Goal: Task Accomplishment & Management: Complete application form

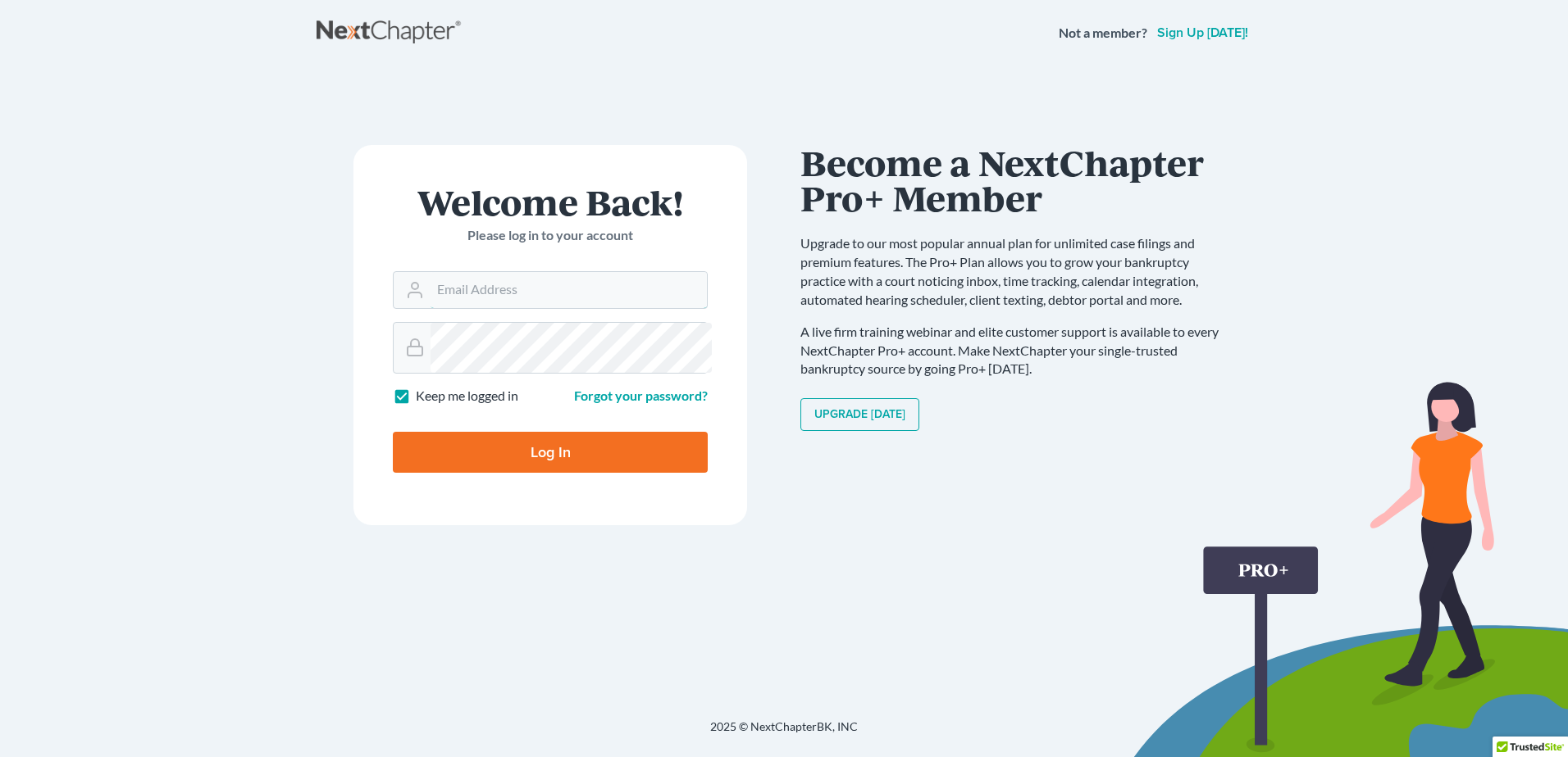
type input "[PERSON_NAME][EMAIL_ADDRESS][DOMAIN_NAME]"
click at [485, 473] on input "Log In" at bounding box center [550, 453] width 315 height 41
type input "Thinking..."
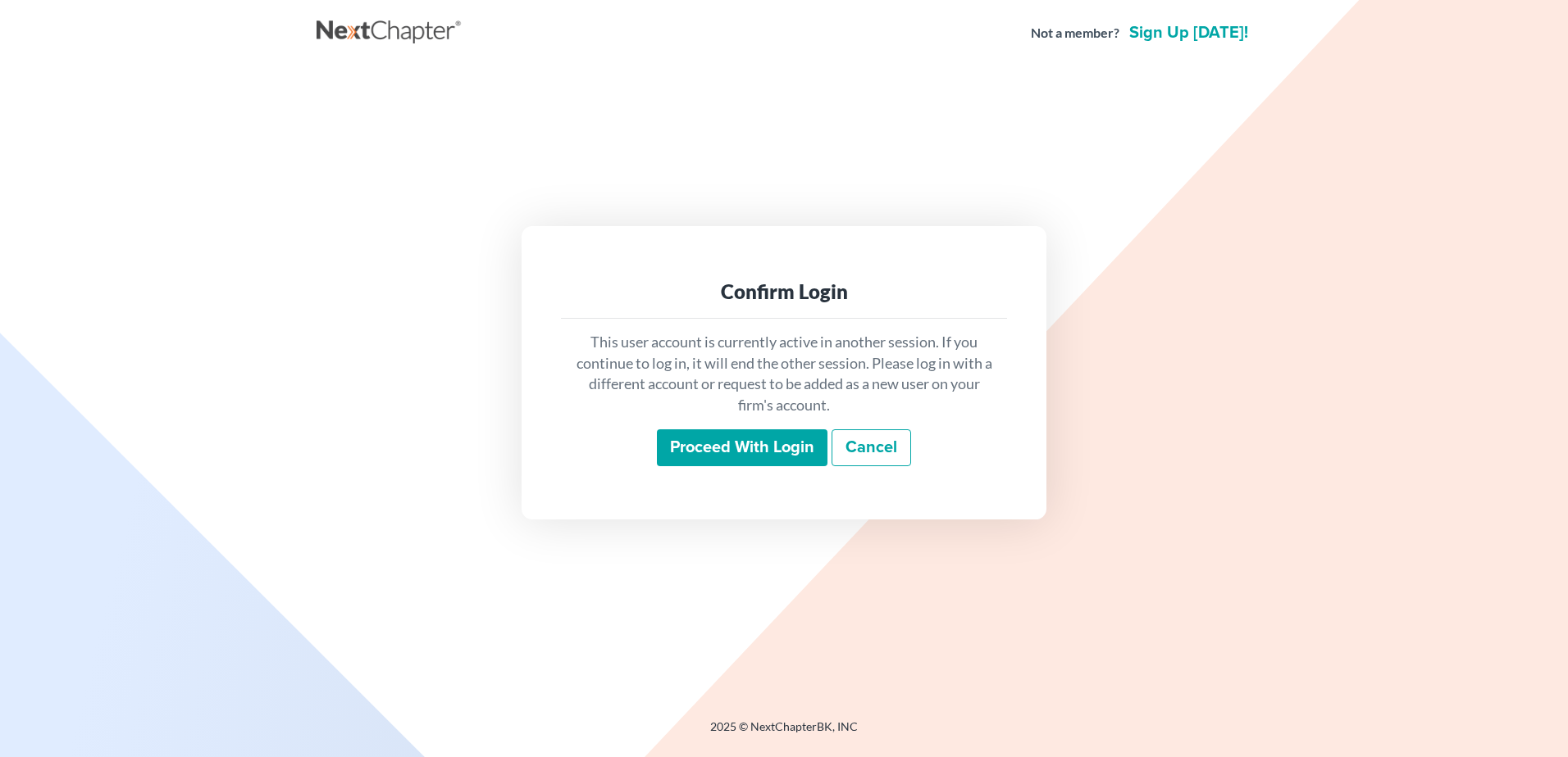
click at [758, 458] on input "Proceed with login" at bounding box center [742, 448] width 170 height 38
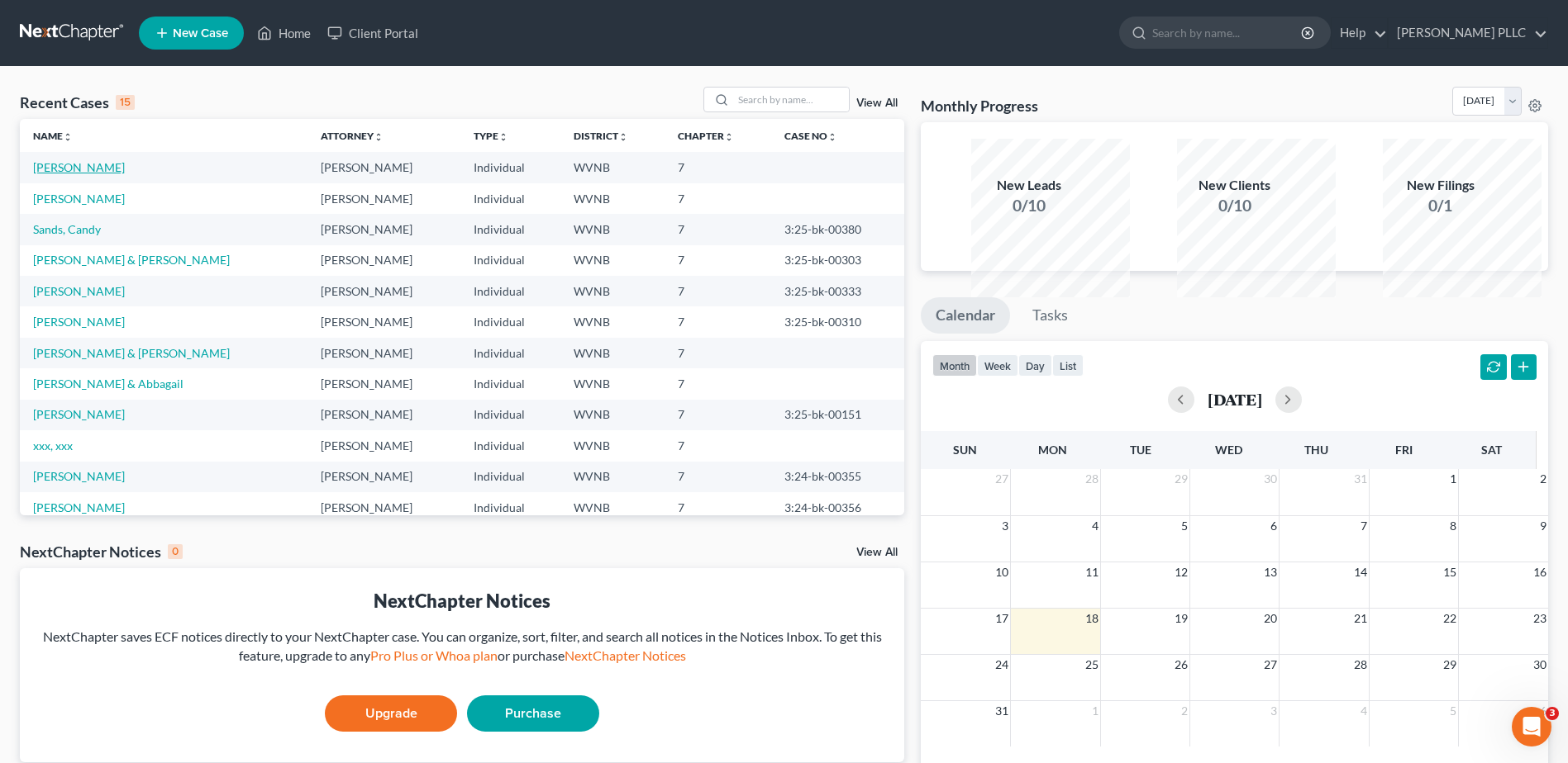
click at [92, 174] on link "Basinger, Melinda" at bounding box center [78, 167] width 91 height 14
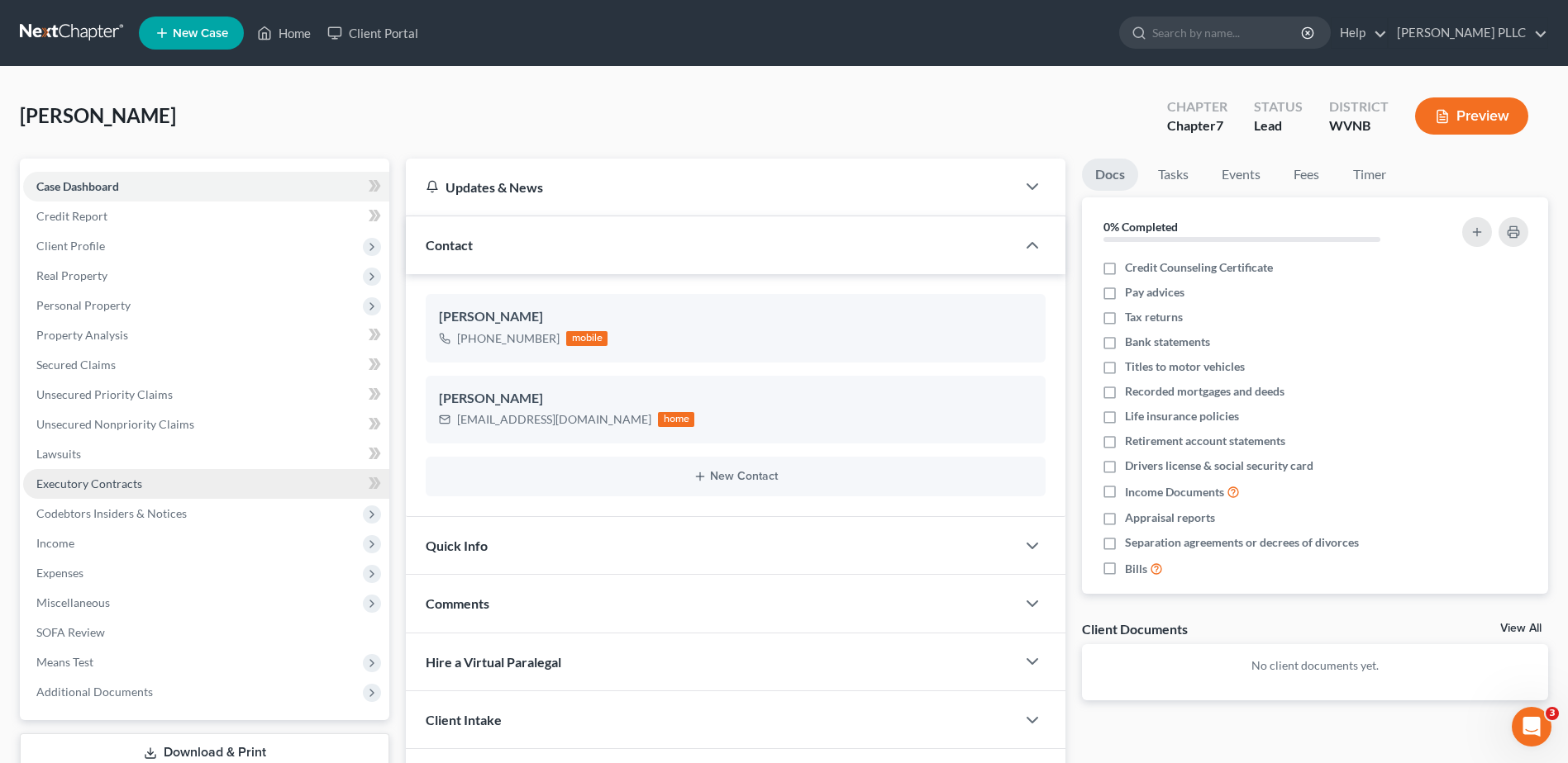
scroll to position [165, 0]
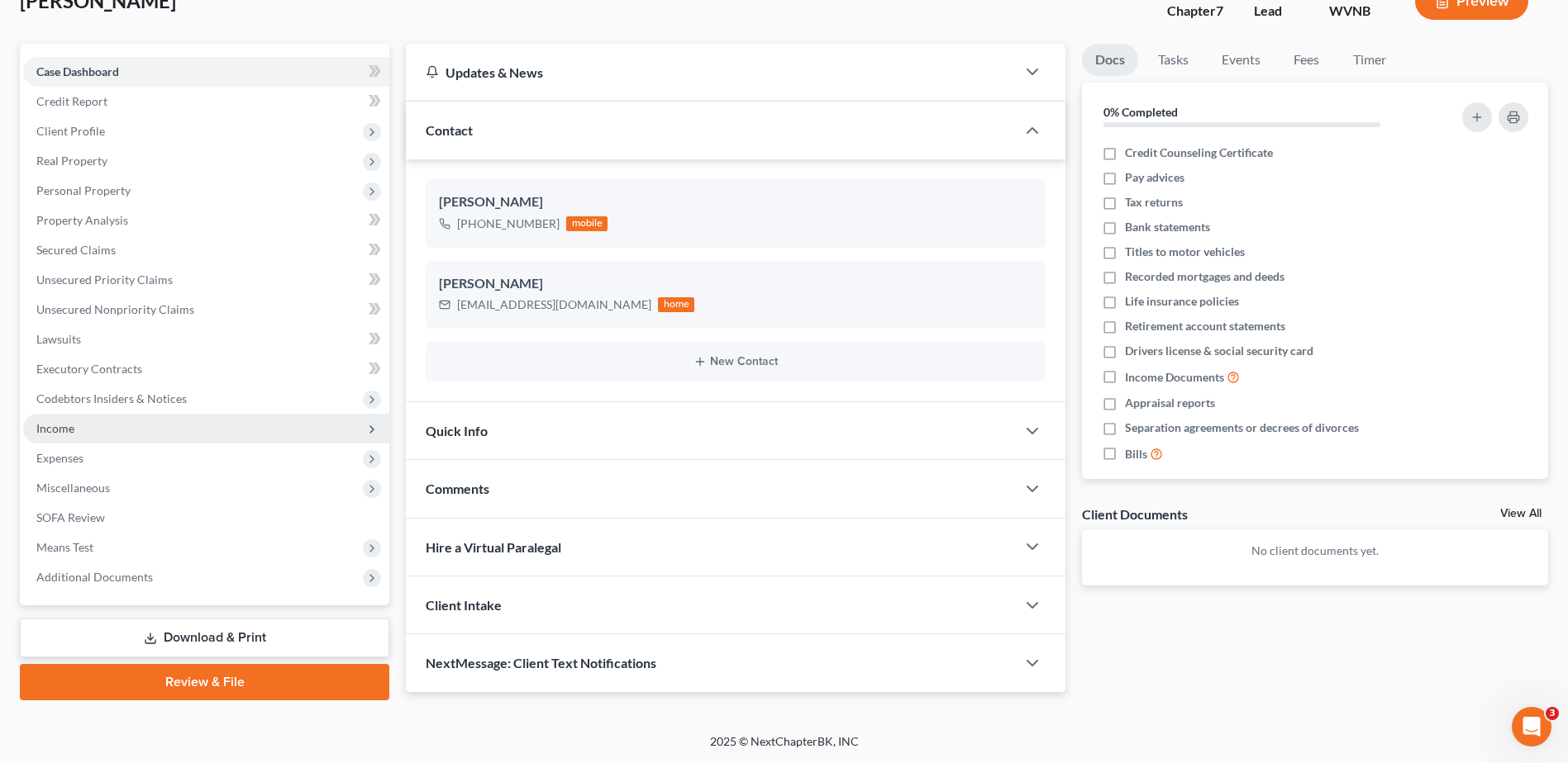
click at [75, 436] on span "Income" at bounding box center [55, 428] width 38 height 14
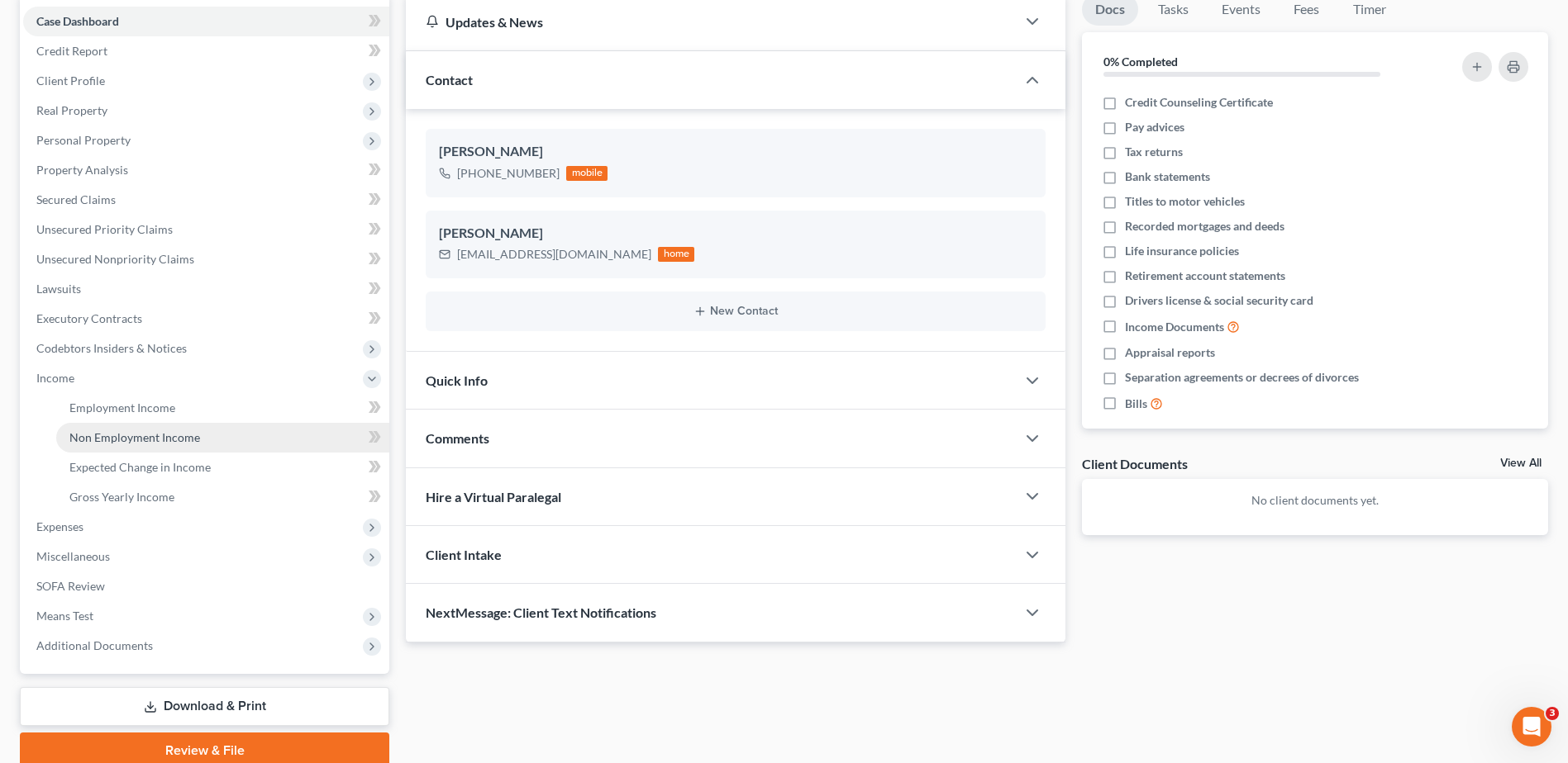
click at [127, 445] on span "Non Employment Income" at bounding box center [134, 437] width 131 height 14
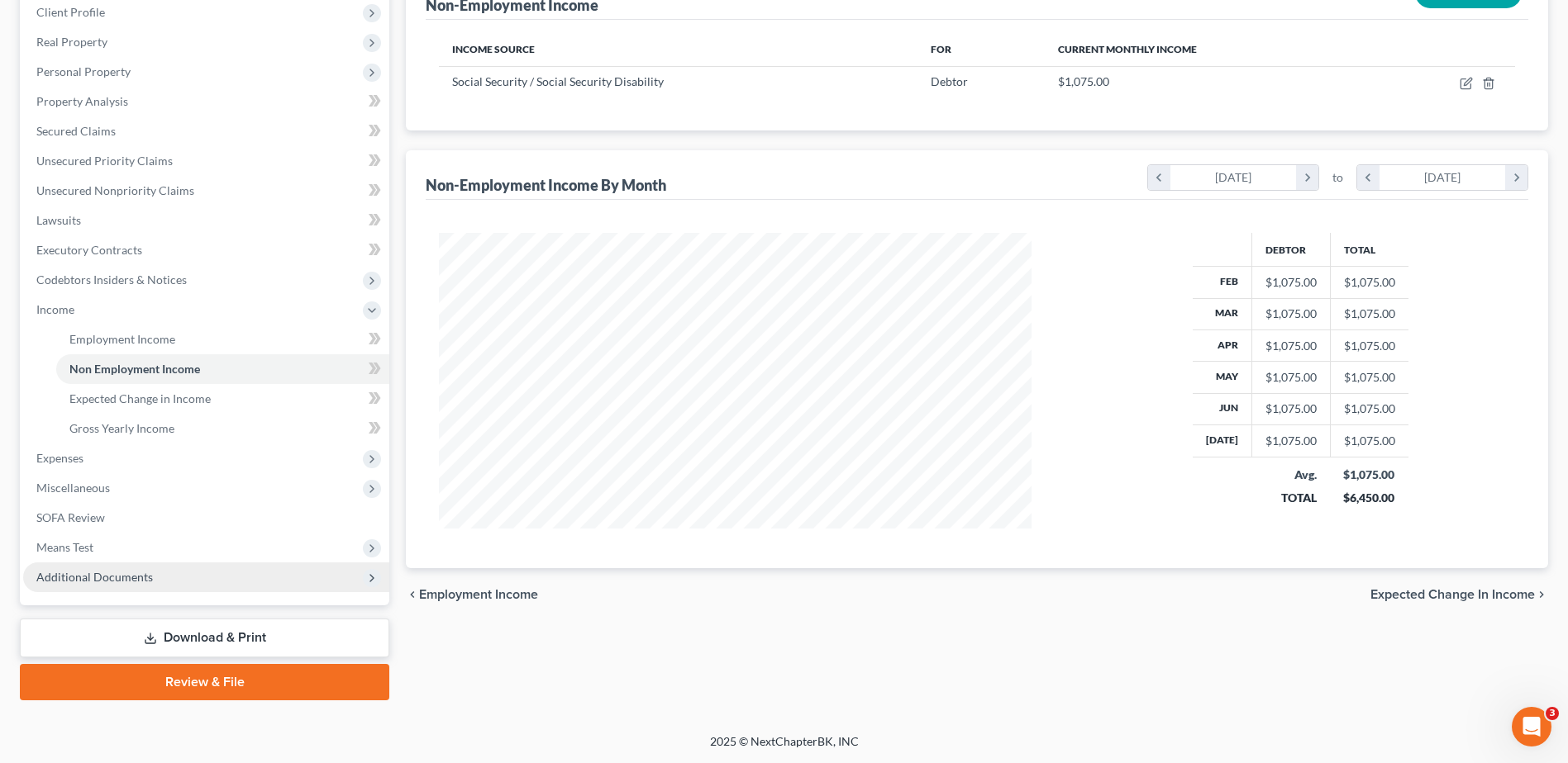
scroll to position [578, 0]
click at [145, 332] on span "Employment Income" at bounding box center [121, 339] width 105 height 14
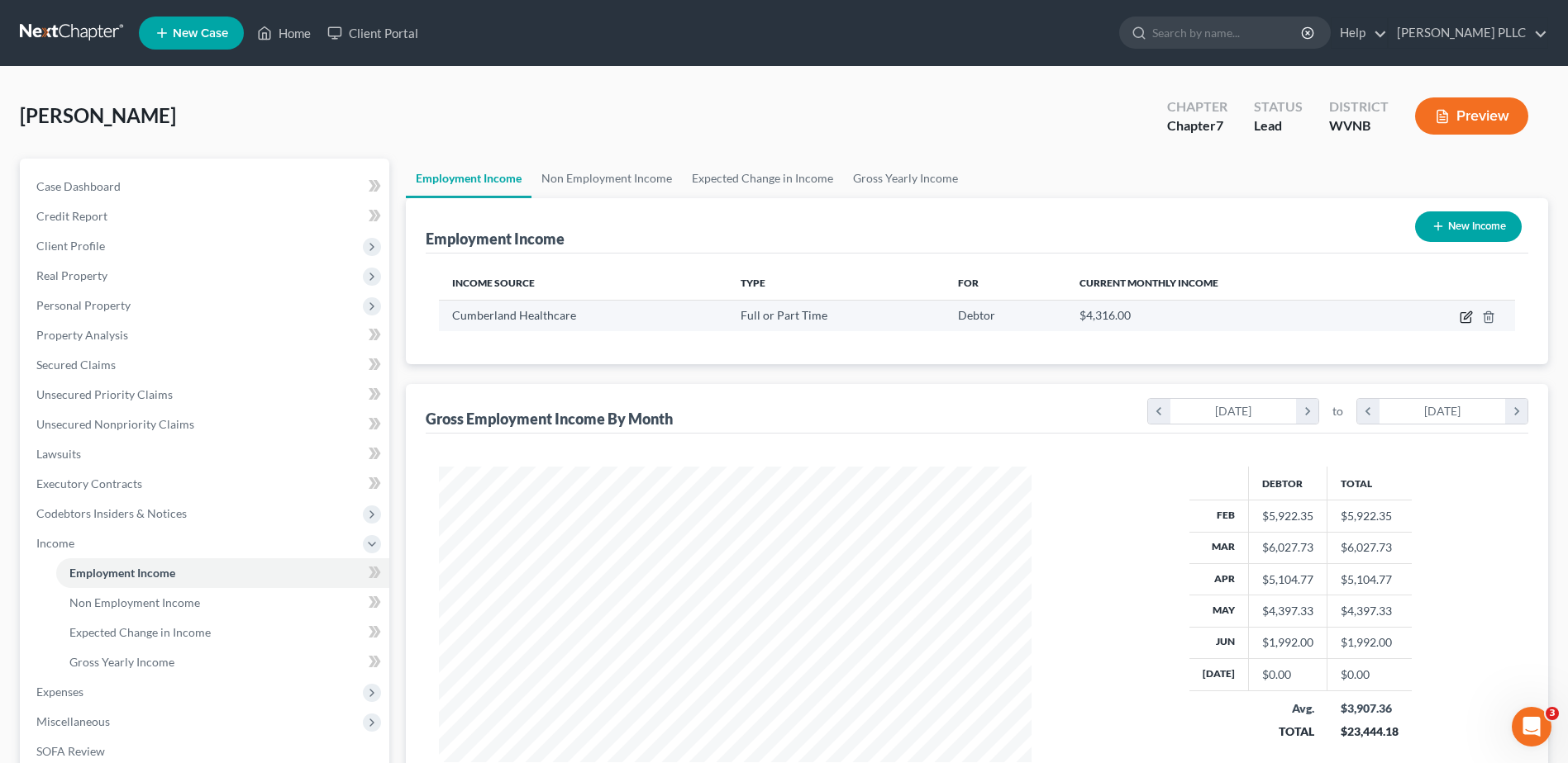
click at [1460, 324] on icon "button" at bounding box center [1466, 317] width 13 height 13
select select "0"
select select "21"
select select "2"
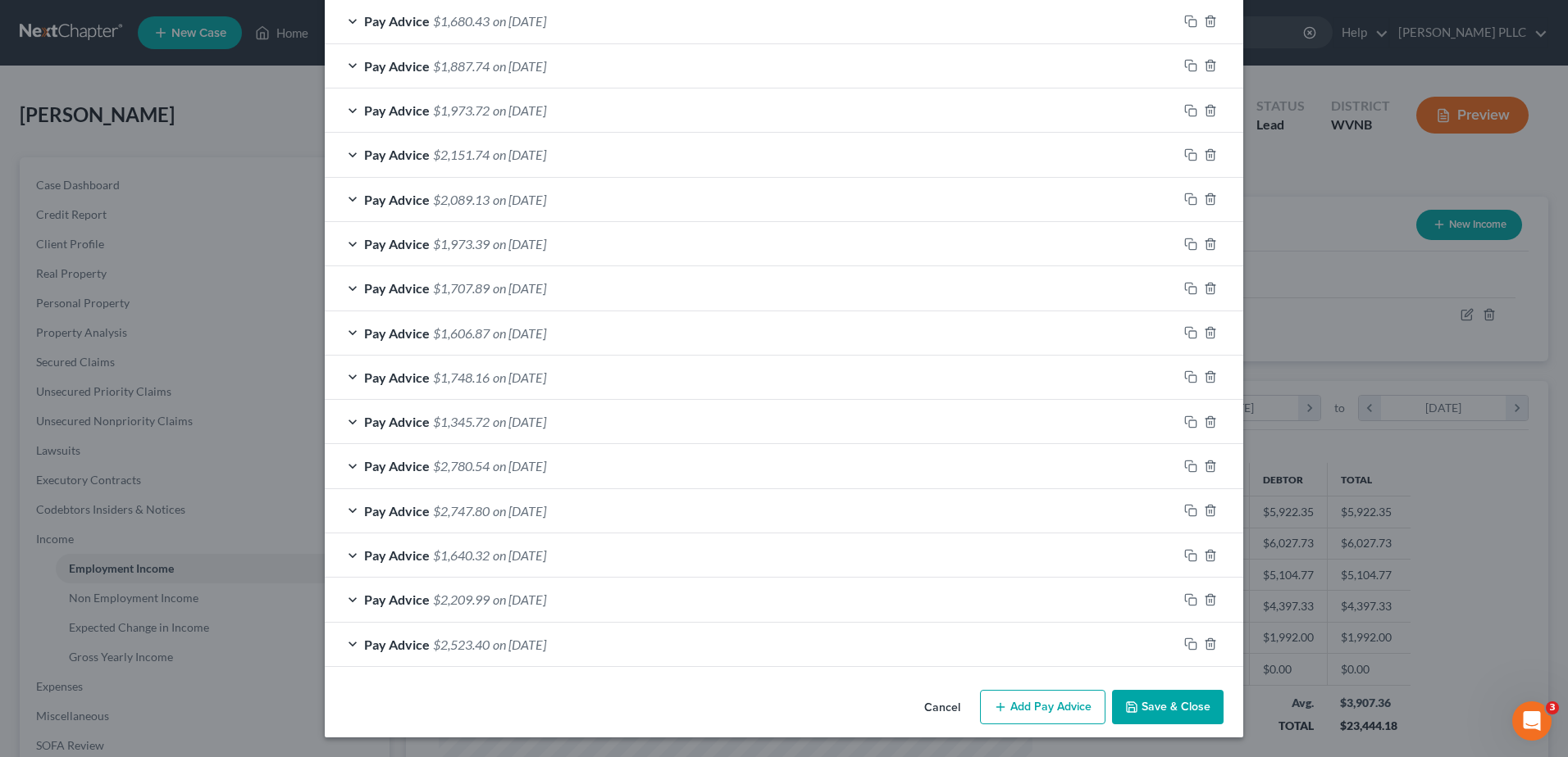
scroll to position [1204, 0]
click at [1105, 690] on button "Add Pay Advice" at bounding box center [1043, 707] width 126 height 34
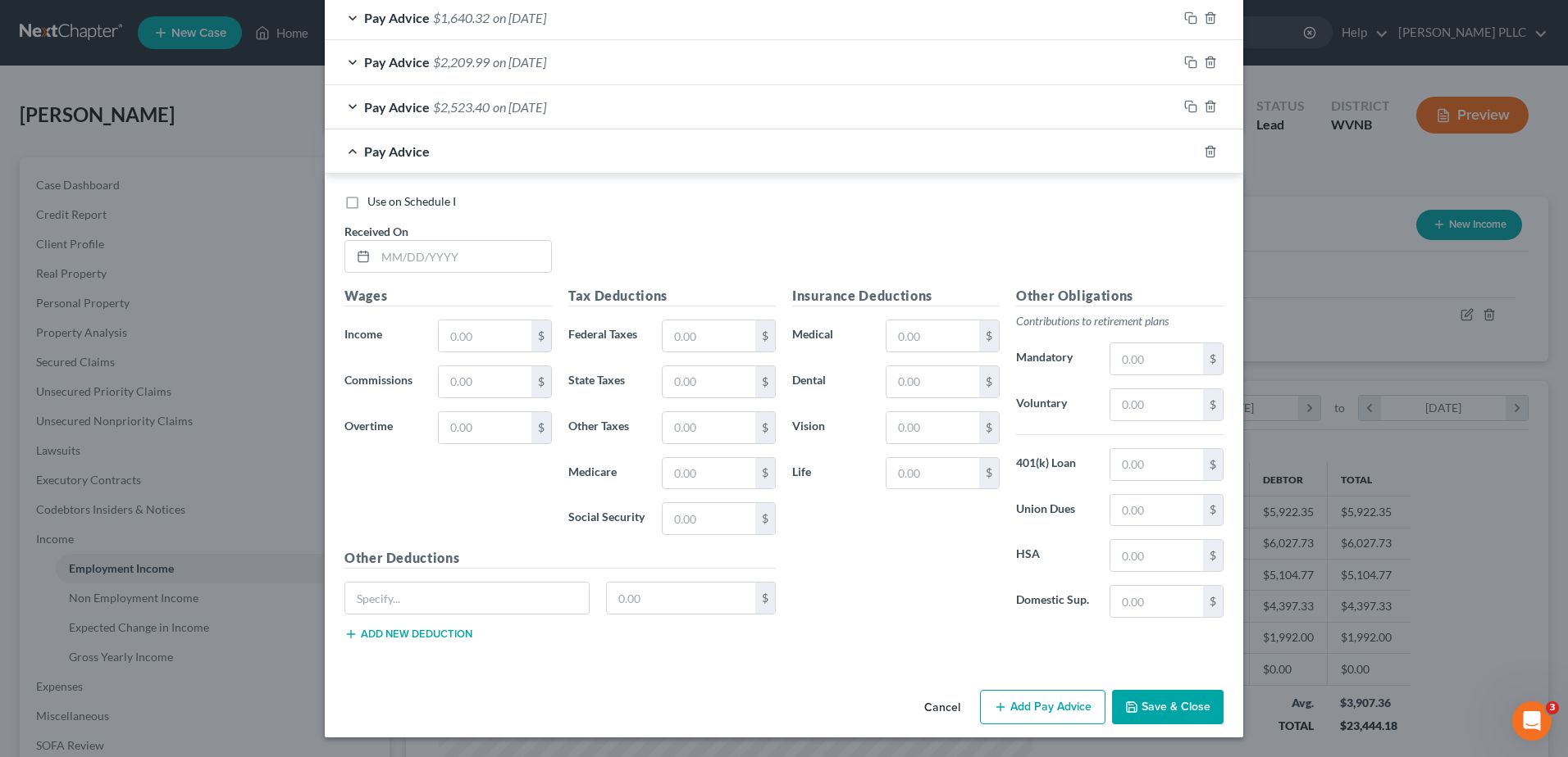
scroll to position [1533, 0]
click at [376, 272] on input "text" at bounding box center [464, 256] width 176 height 31
type input "6/20/25"
type input "1,676.60"
click at [663, 352] on input "text" at bounding box center [709, 336] width 93 height 31
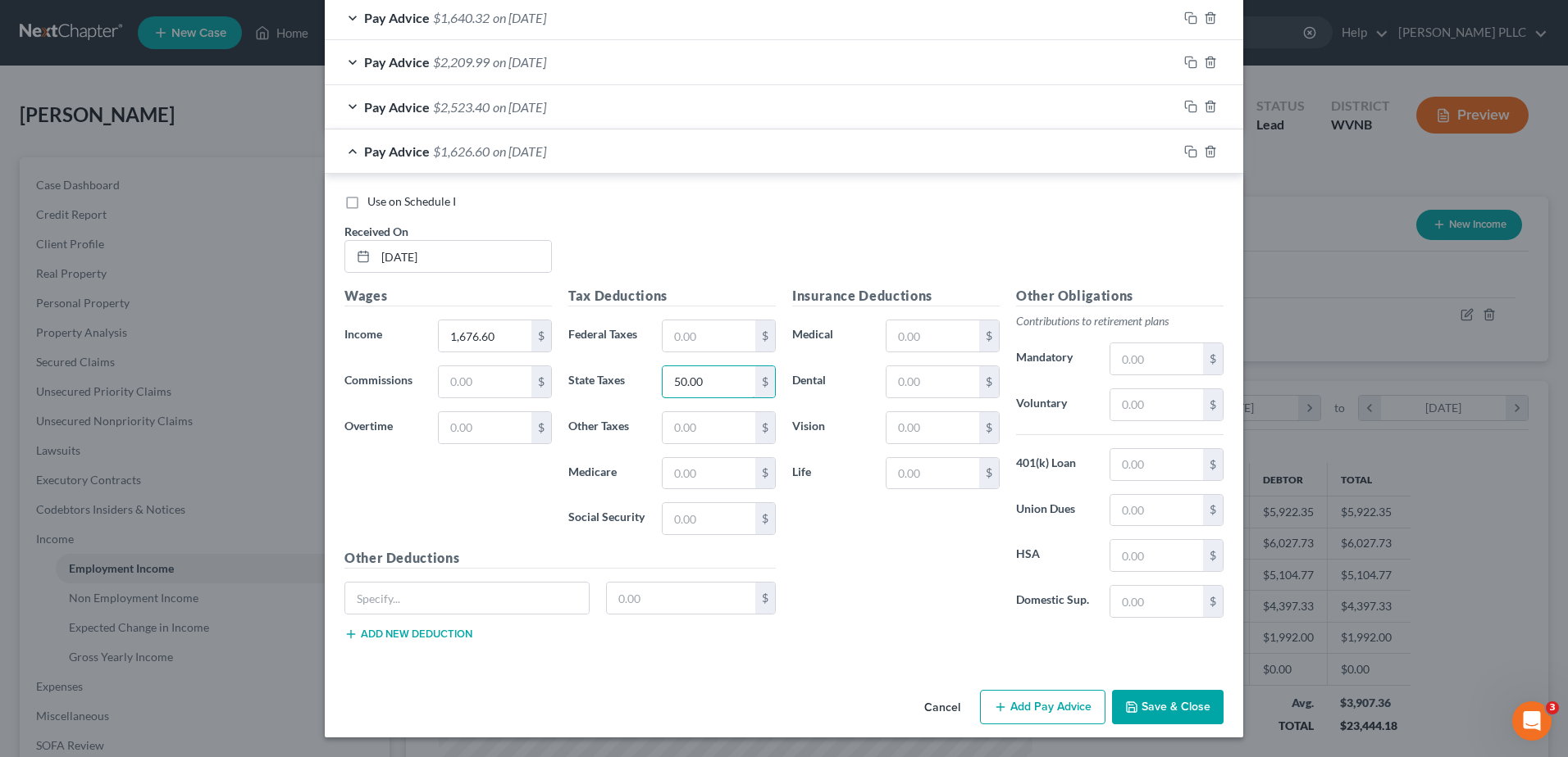
type input "50.00"
type input "24.31"
type input "103.95"
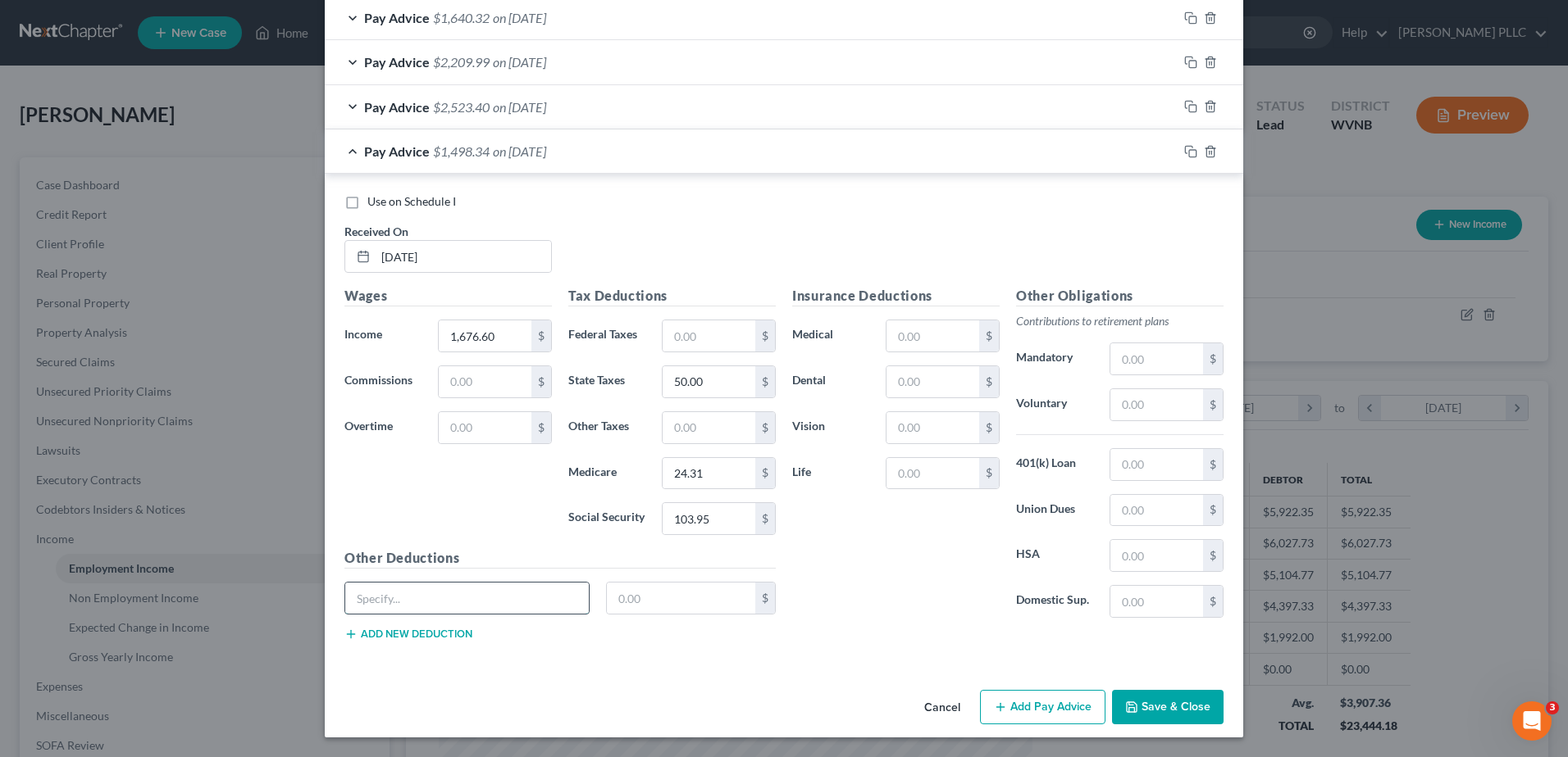
click at [345, 583] on input "text" at bounding box center [467, 599] width 243 height 31
type input "wage assignment"
type input "299.67"
click at [1105, 693] on button "Add Pay Advice" at bounding box center [1043, 707] width 126 height 34
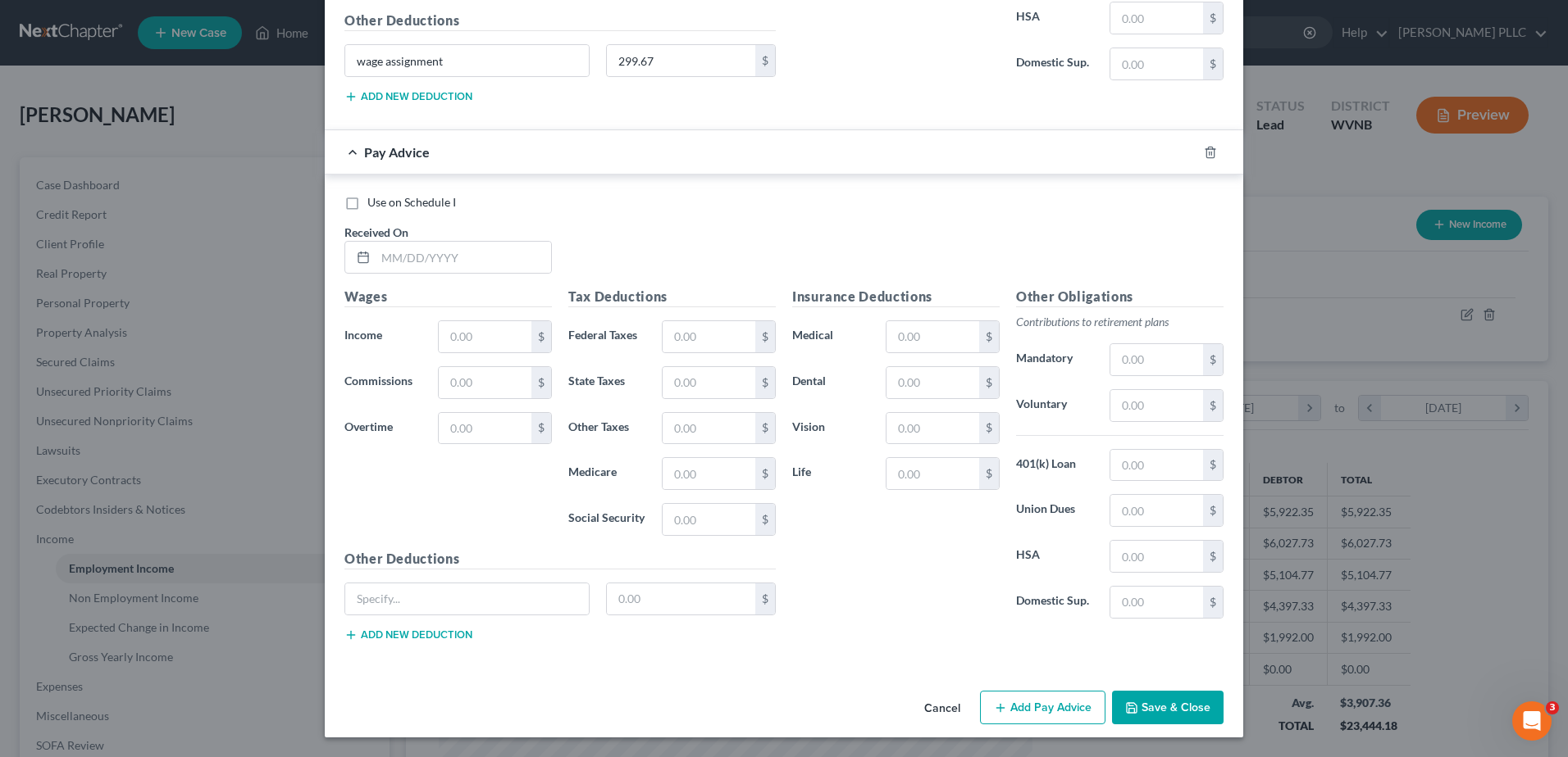
scroll to position [2264, 0]
click at [376, 273] on input "text" at bounding box center [464, 257] width 176 height 31
type input "7/3/25"
type input "1,950.50"
click at [663, 353] on input "text" at bounding box center [709, 337] width 93 height 31
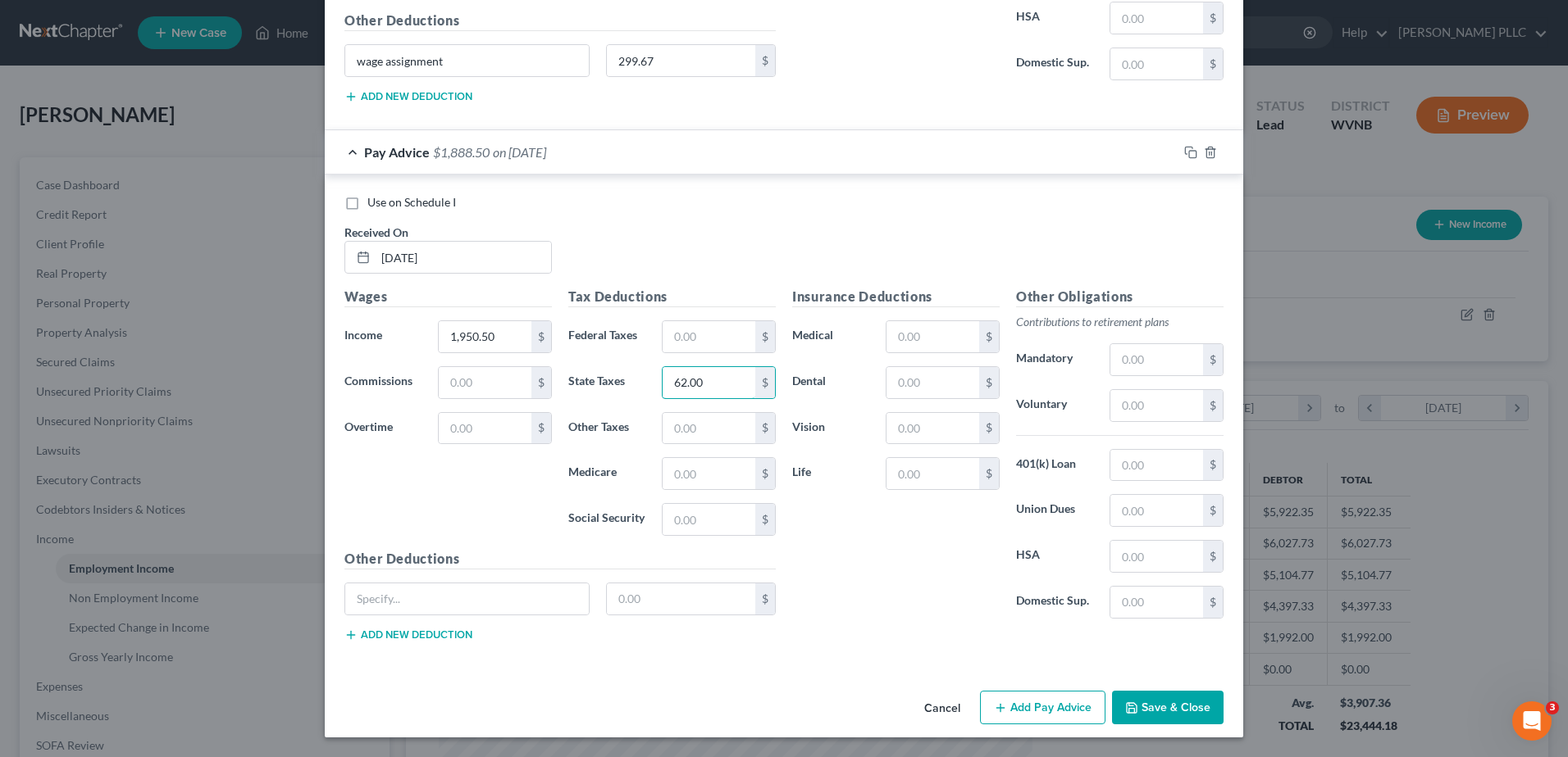
type input "62.00"
type input "28.28"
type input "120.93"
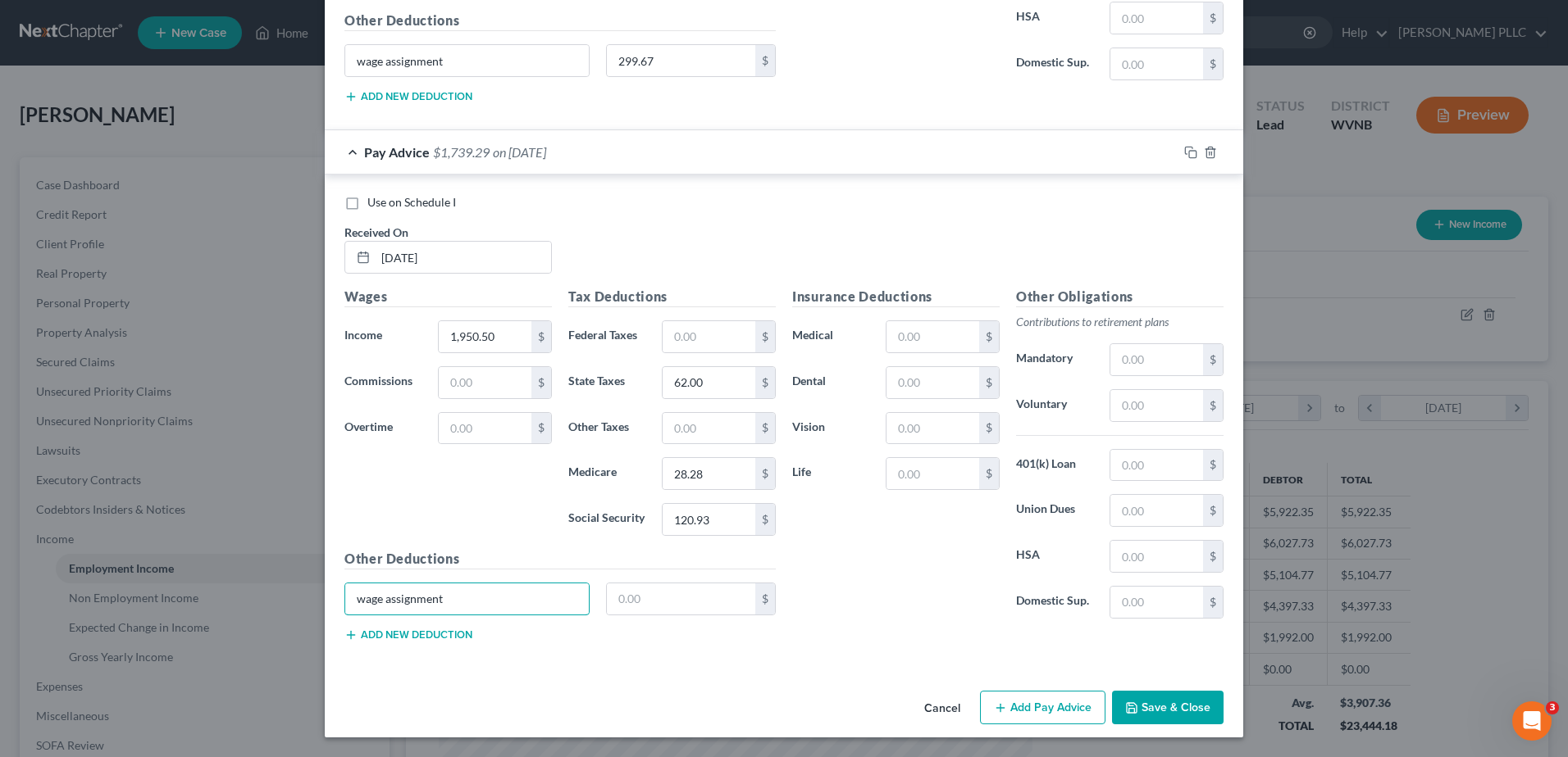
type input "wage assignment"
type input "347.86"
drag, startPoint x: 265, startPoint y: 544, endPoint x: -4, endPoint y: 537, distance: 269.1
click at [0, 537] on html "Home New Case Client Portal Max H. White PLLC kristin@maxwhitelawyer.com My Acc…" at bounding box center [784, 494] width 1568 height 989
click at [1105, 691] on button "Add Pay Advice" at bounding box center [1043, 708] width 126 height 34
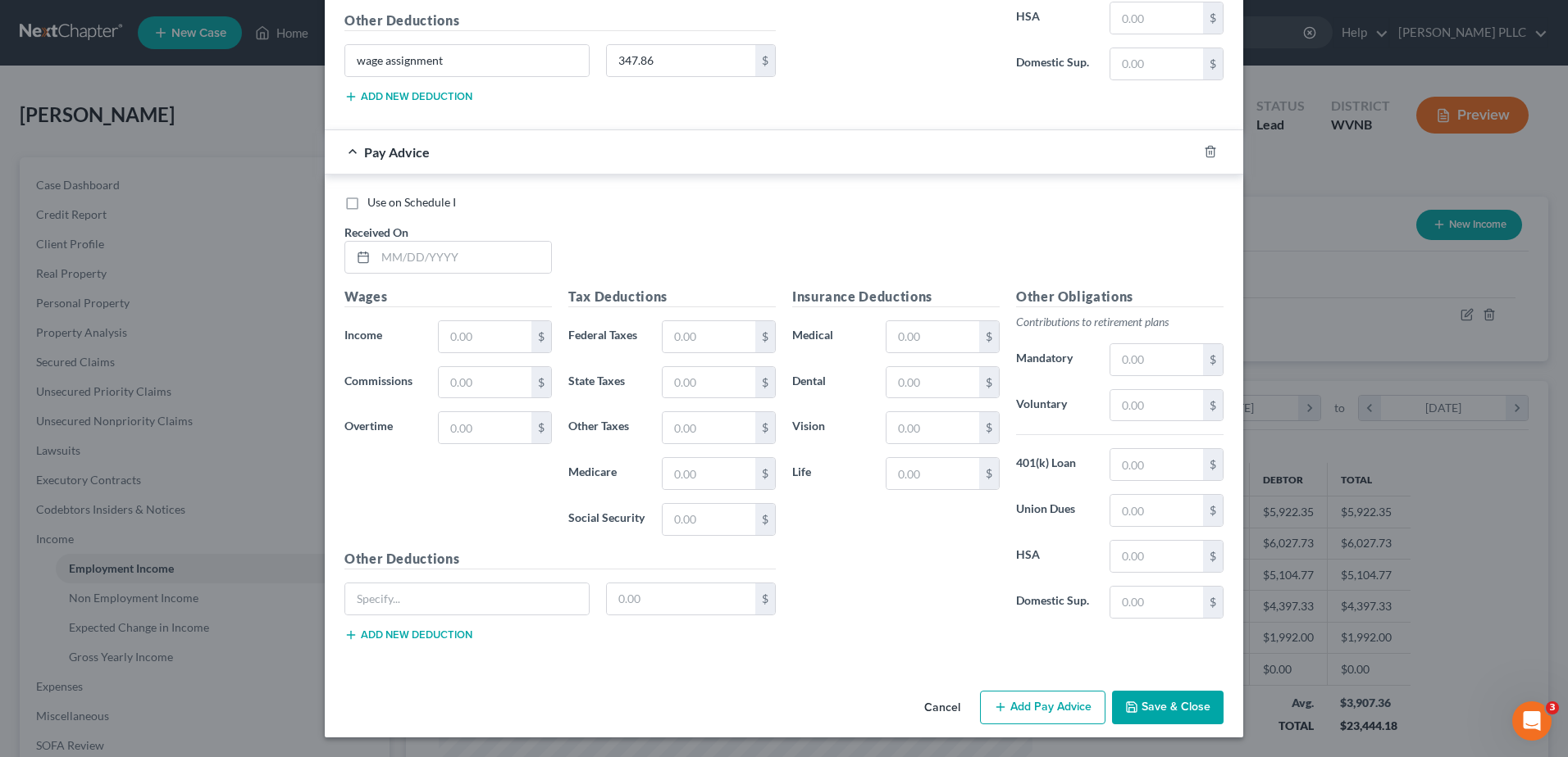
scroll to position [3078, 0]
click at [376, 273] on input "text" at bounding box center [464, 257] width 176 height 31
type input "7/18/25"
click at [439, 353] on input "text" at bounding box center [485, 337] width 93 height 31
type input "1,743.00"
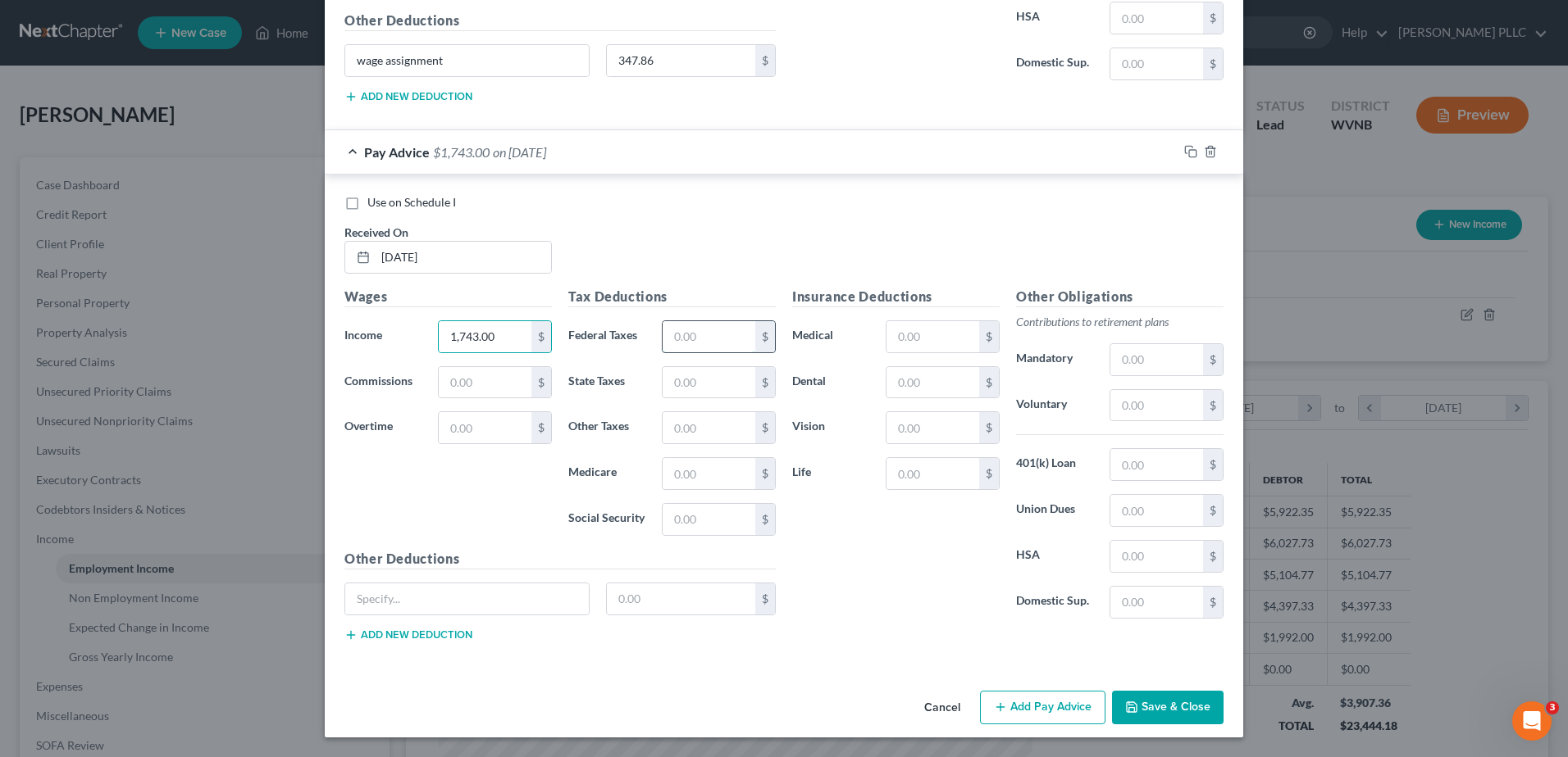
click at [668, 353] on input "text" at bounding box center [709, 337] width 93 height 31
type input "53.00"
type input "25.27"
type input "108.07"
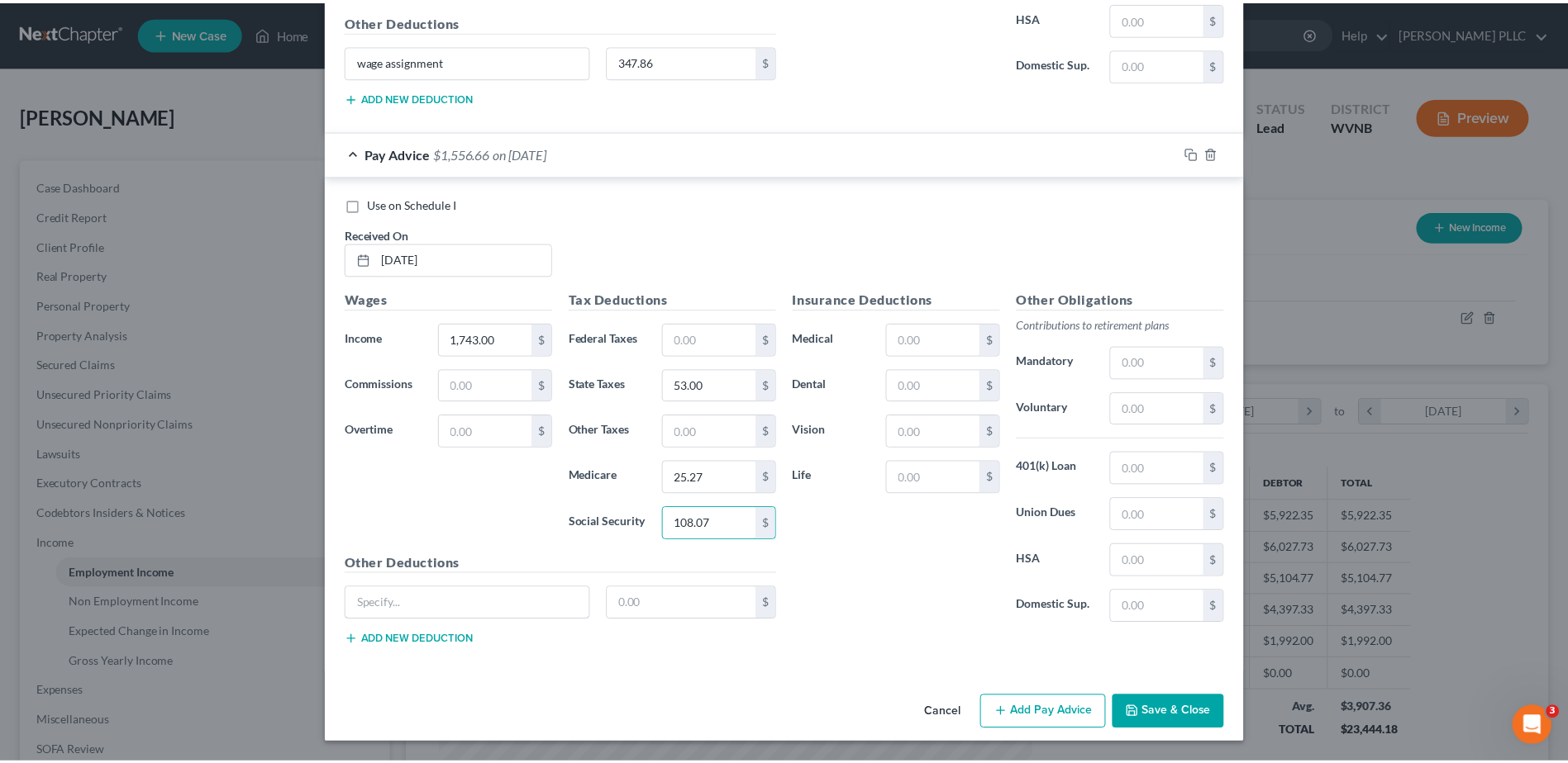
scroll to position [3427, 0]
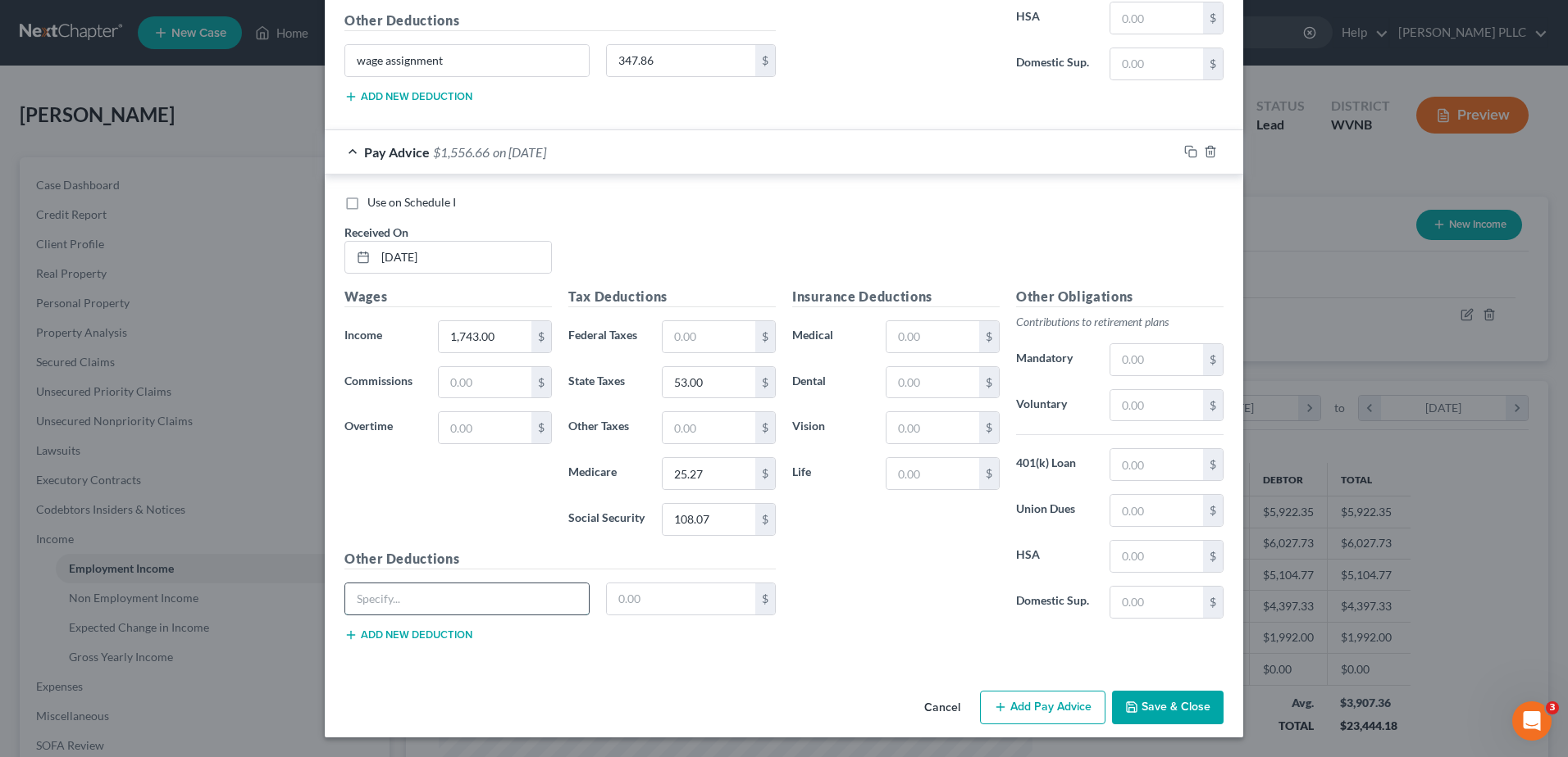
click at [413, 584] on input "text" at bounding box center [467, 600] width 243 height 31
paste input "wage assignment"
type input "wage assignment"
click at [607, 584] on input "text" at bounding box center [681, 600] width 149 height 31
type input "311.33"
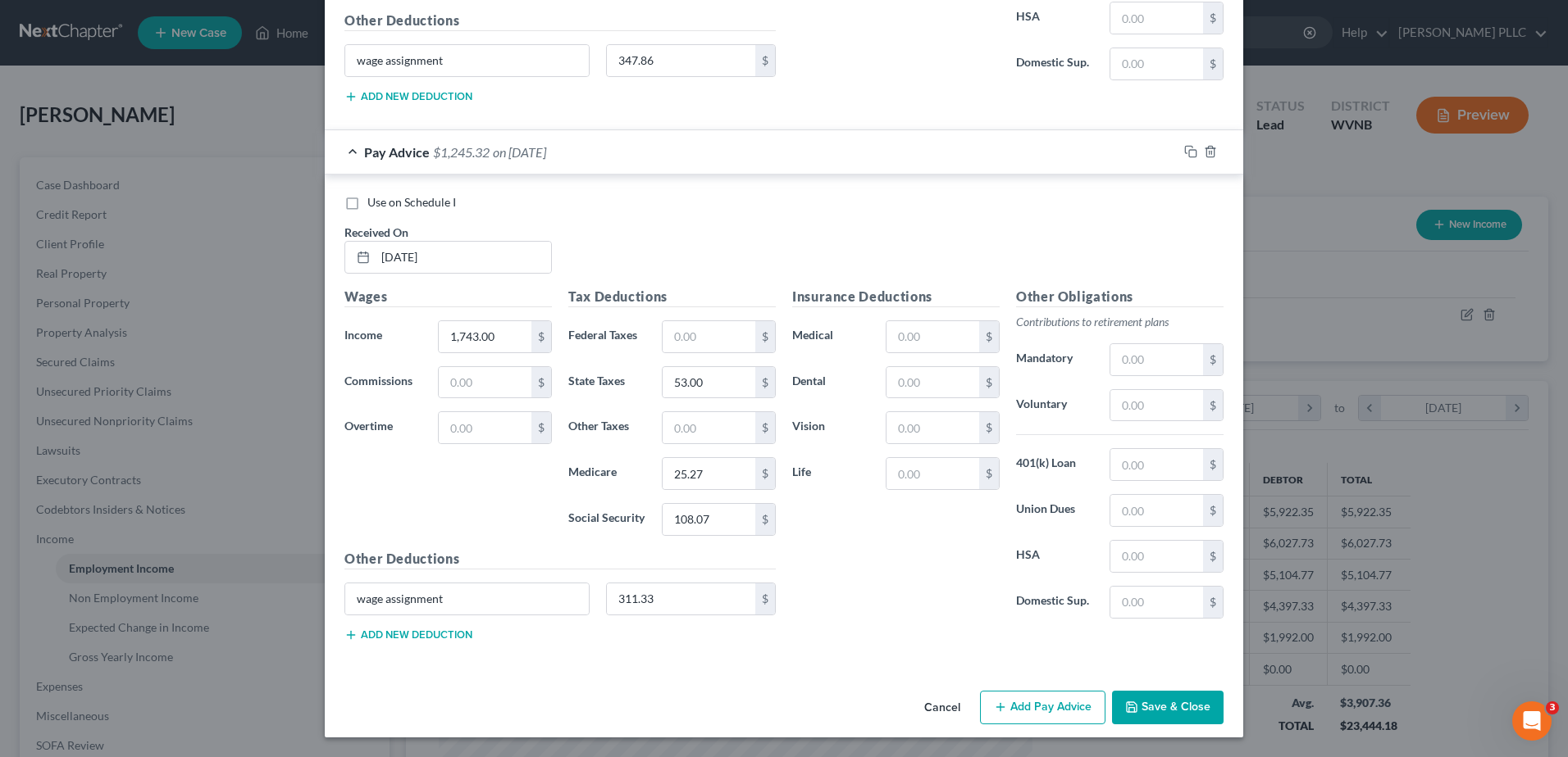
click at [1224, 691] on button "Save & Close" at bounding box center [1167, 708] width 111 height 34
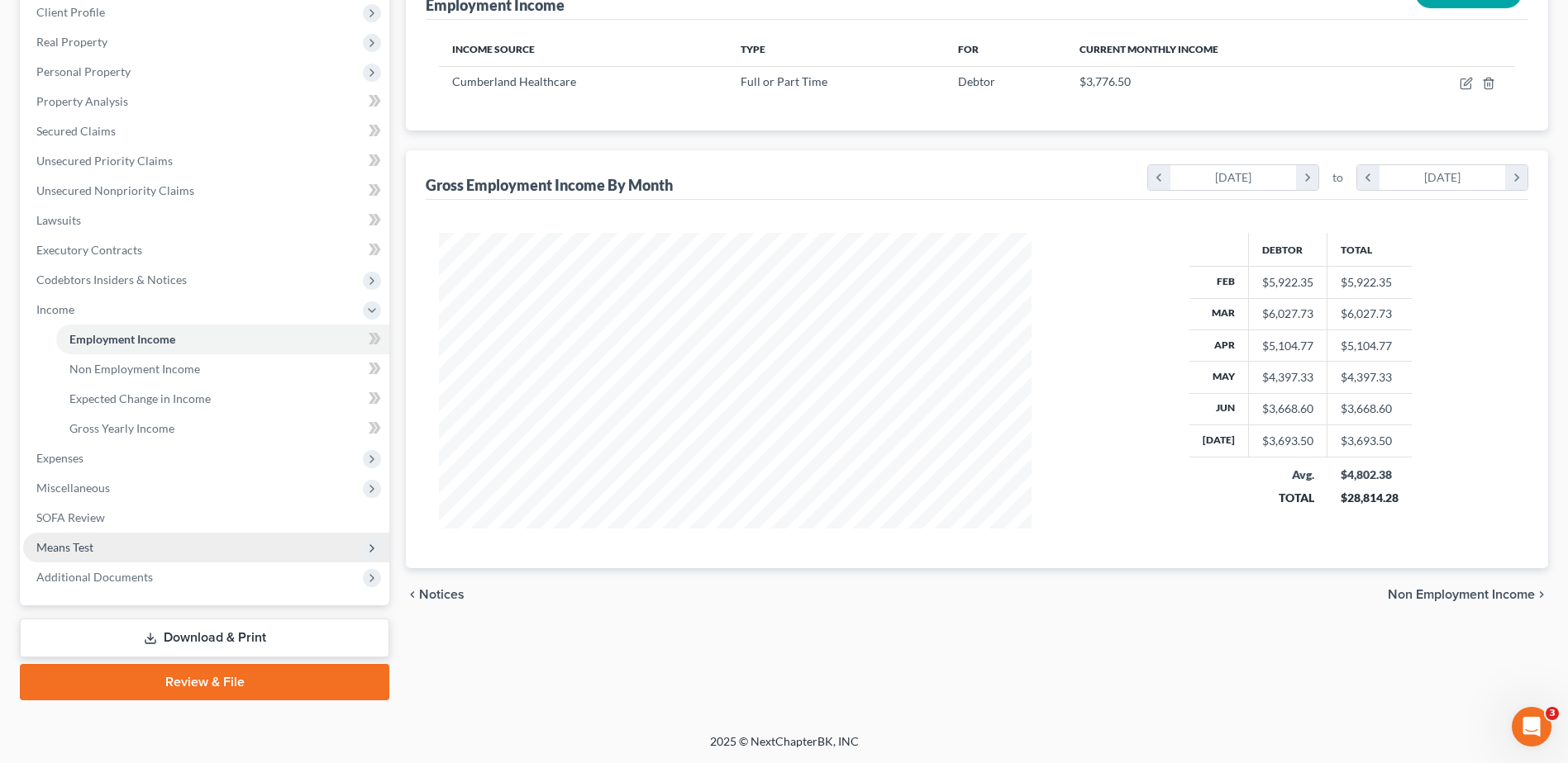
scroll to position [603, 0]
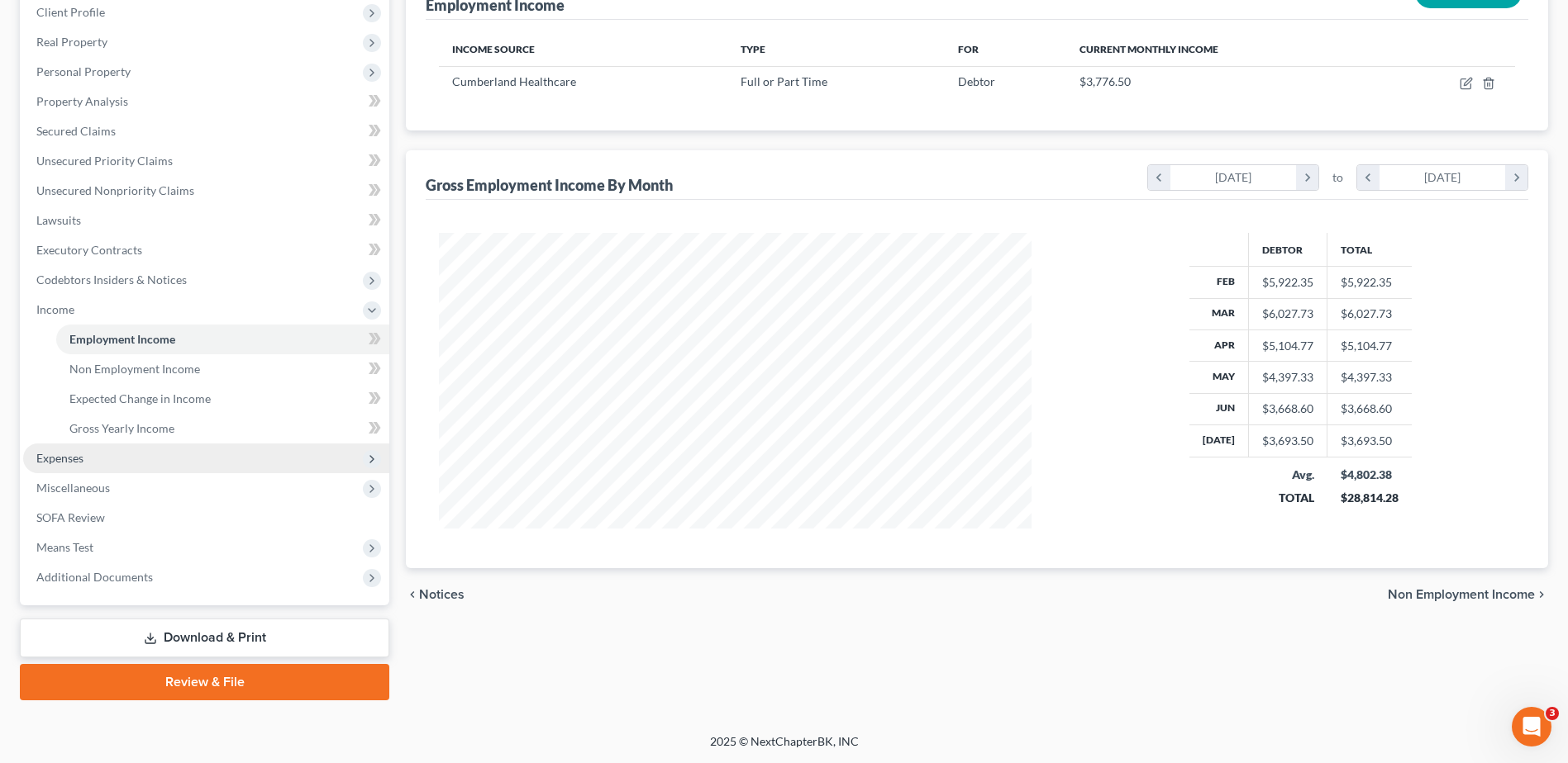
click at [65, 451] on span "Expenses" at bounding box center [60, 458] width 47 height 14
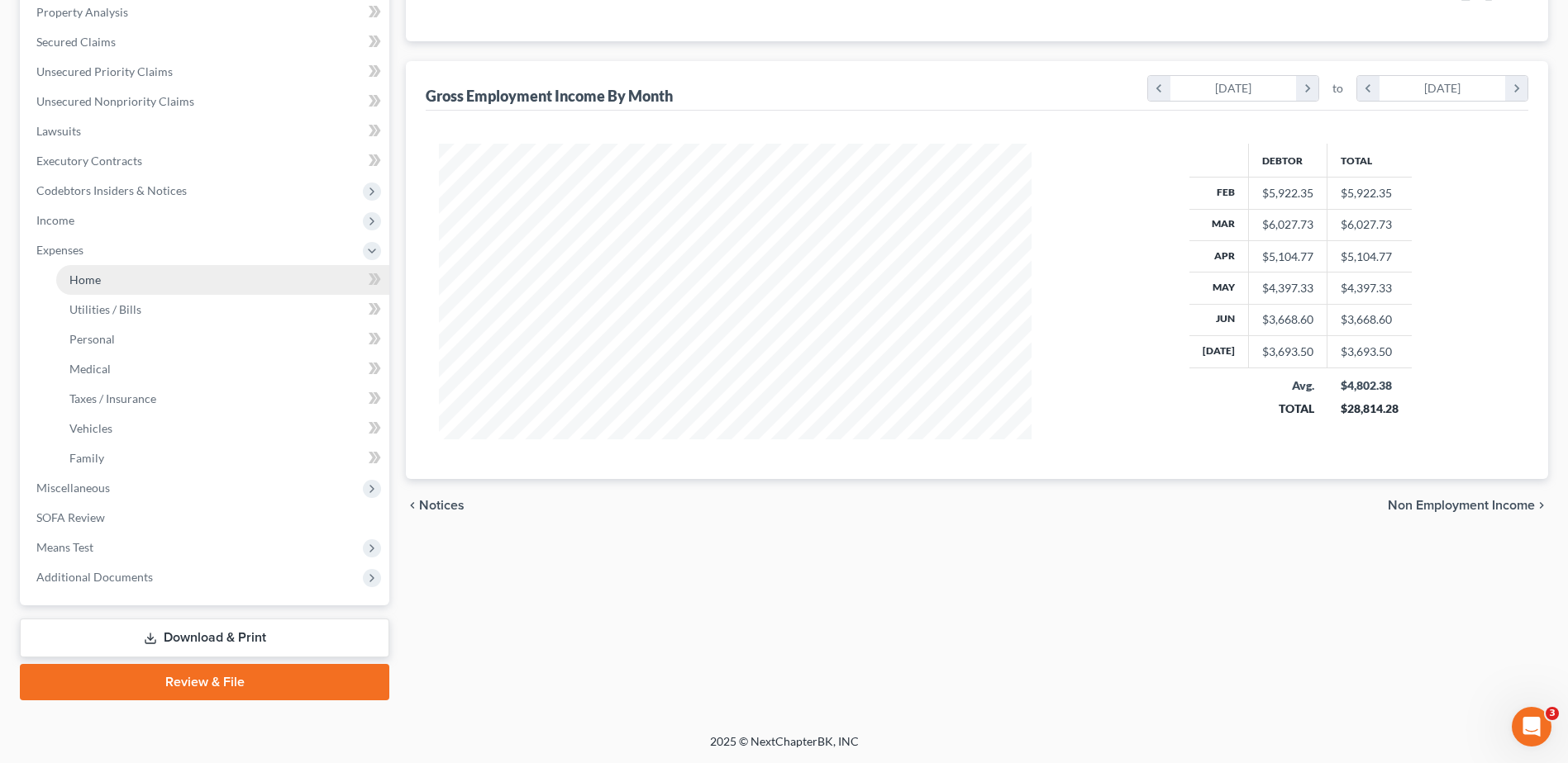
click at [101, 272] on span "Home" at bounding box center [85, 279] width 32 height 14
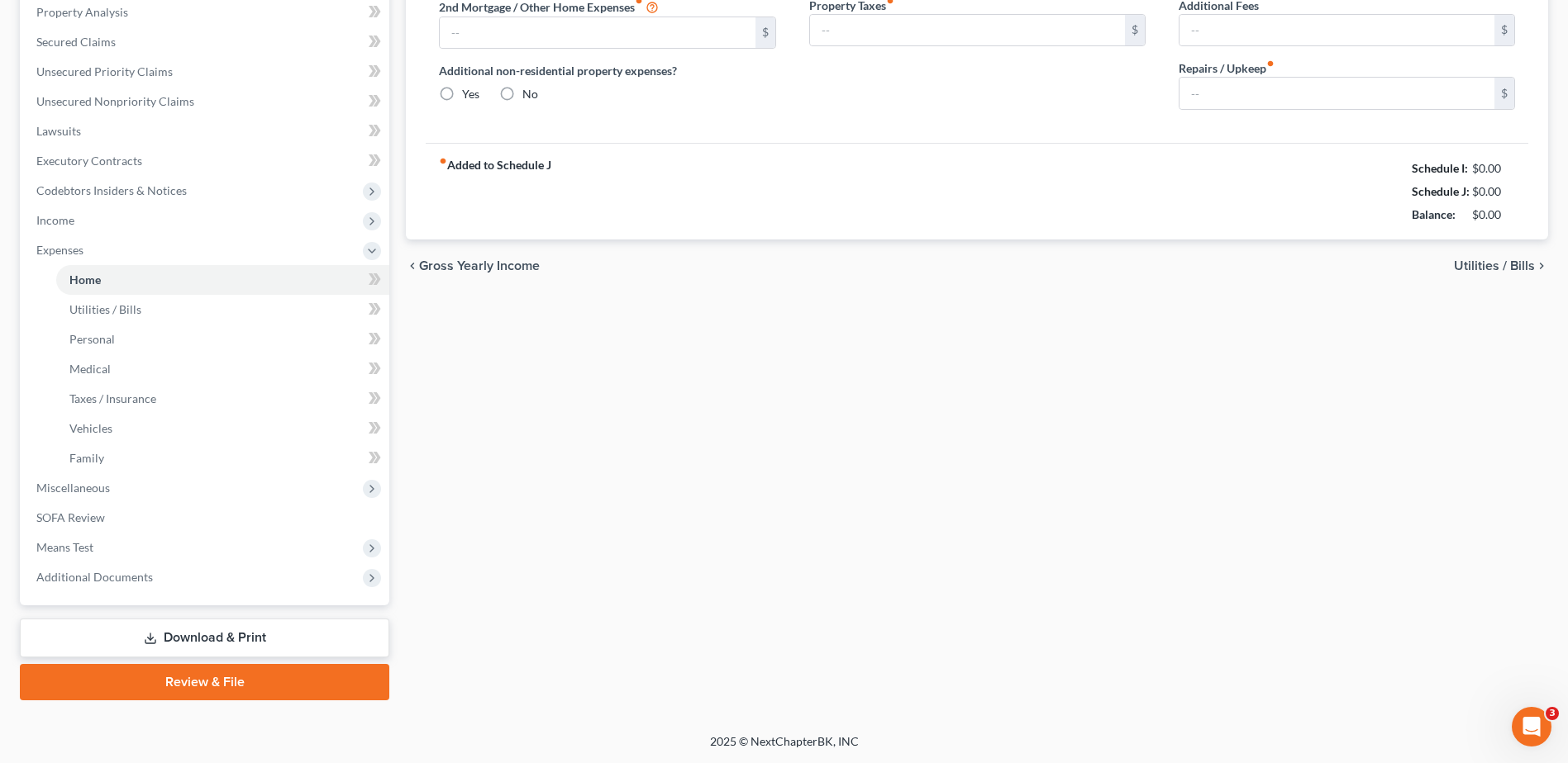
type input "800.00"
type input "0.00"
radio input "true"
type input "0.00"
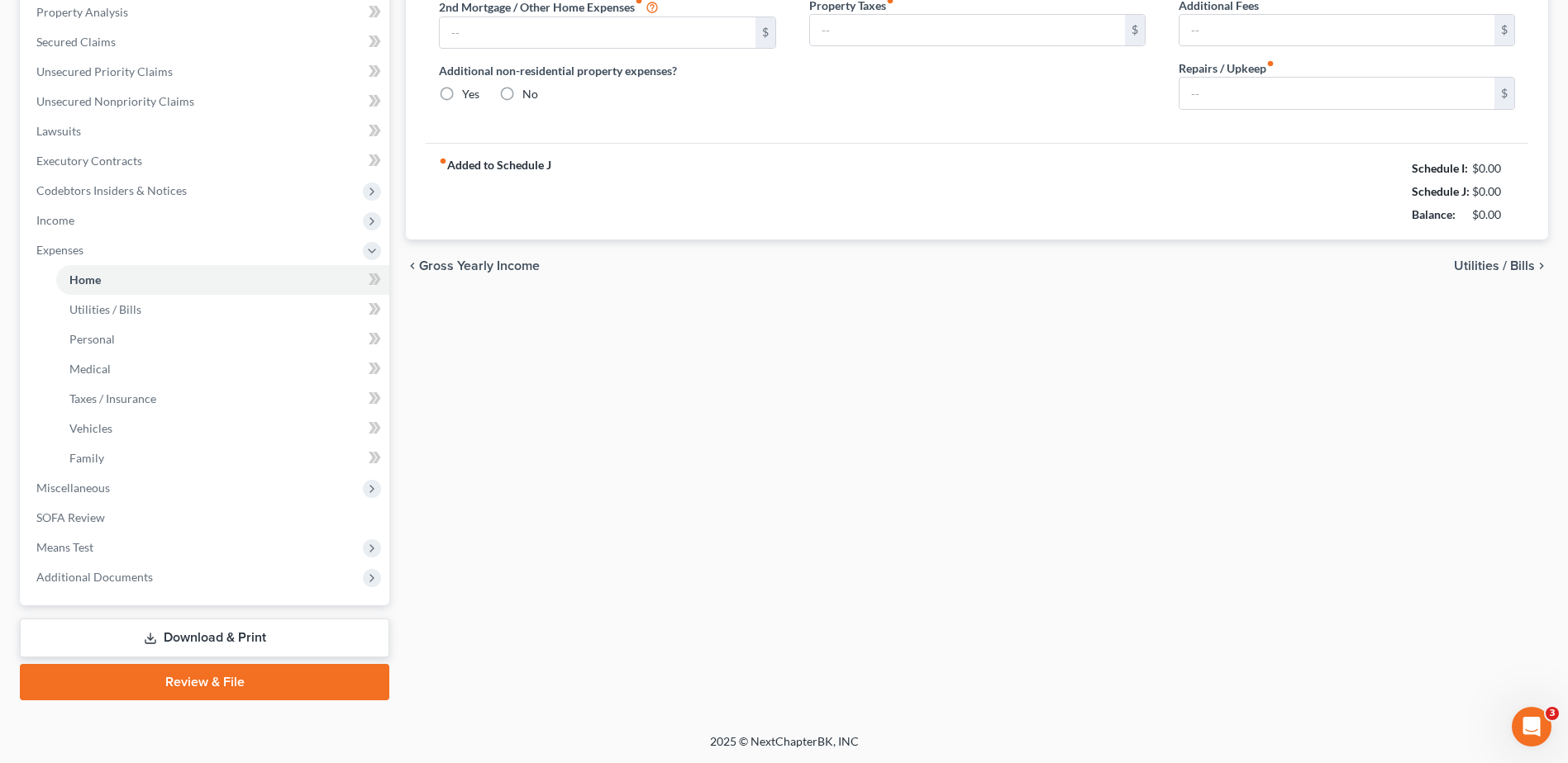
type input "0.00"
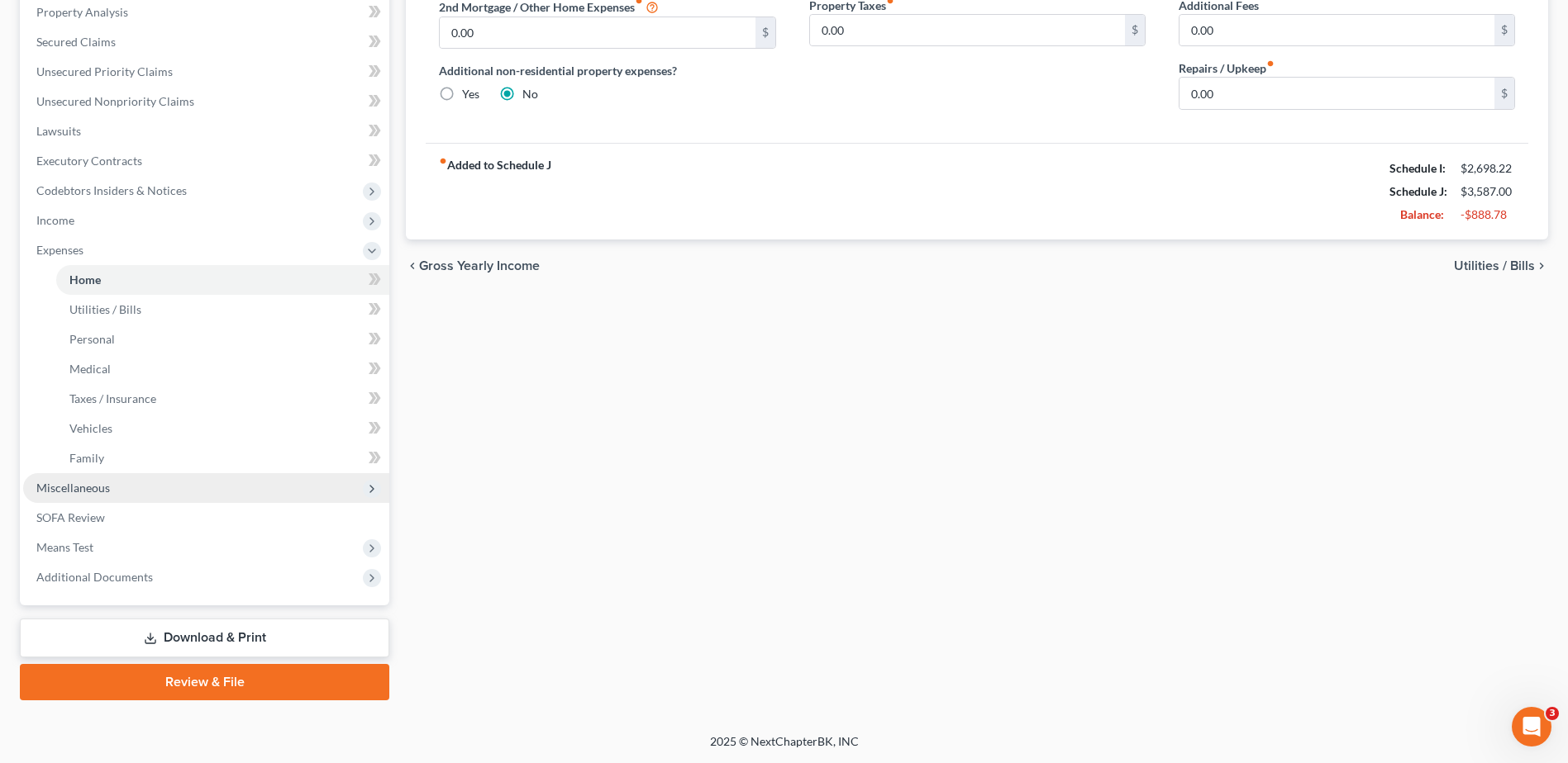
click at [110, 495] on span "Miscellaneous" at bounding box center [73, 488] width 74 height 14
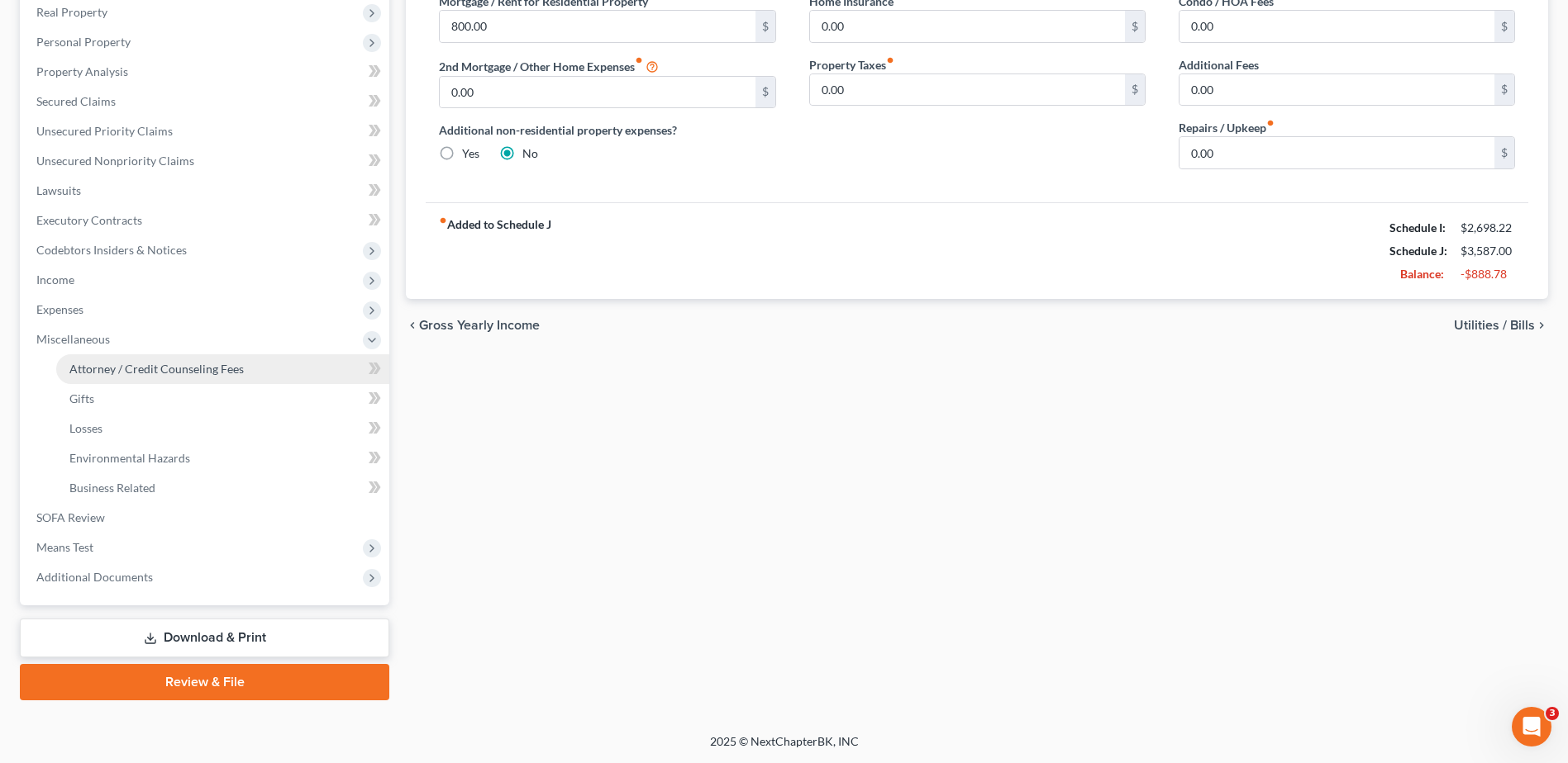
click at [155, 369] on span "Attorney / Credit Counseling Fees" at bounding box center [156, 368] width 175 height 14
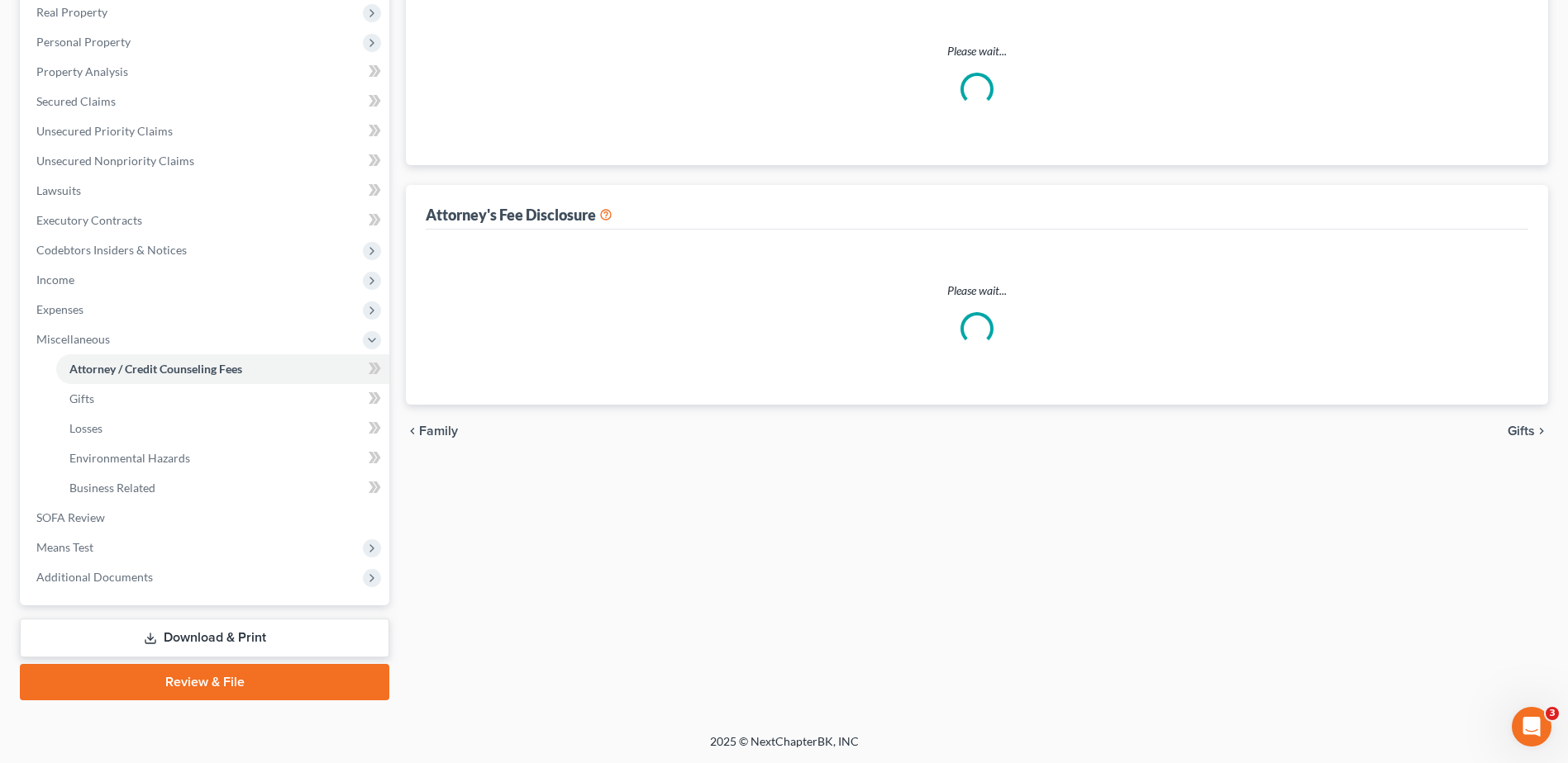
select select "0"
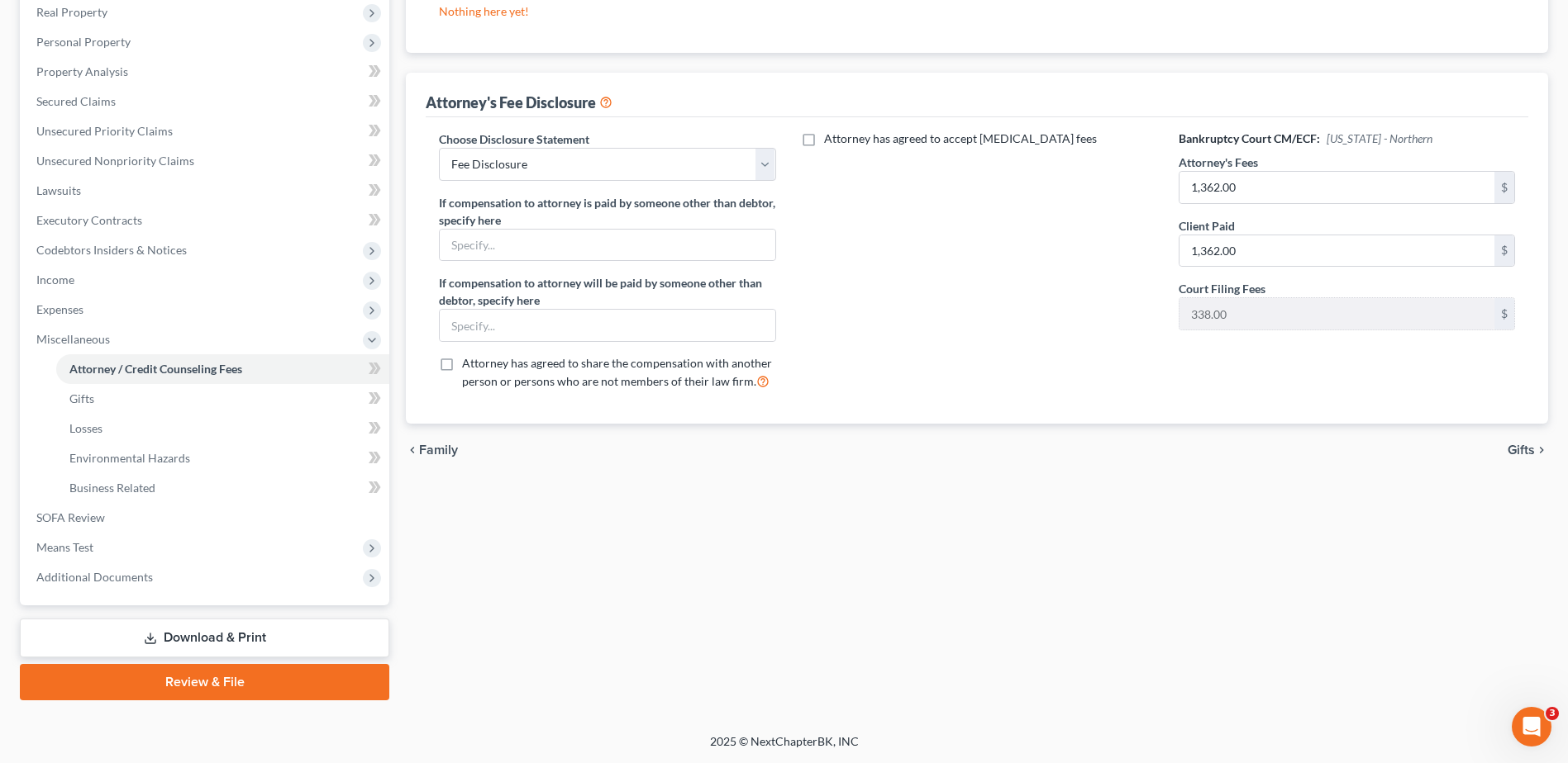
click at [1508, 444] on span "Gifts" at bounding box center [1521, 451] width 27 height 13
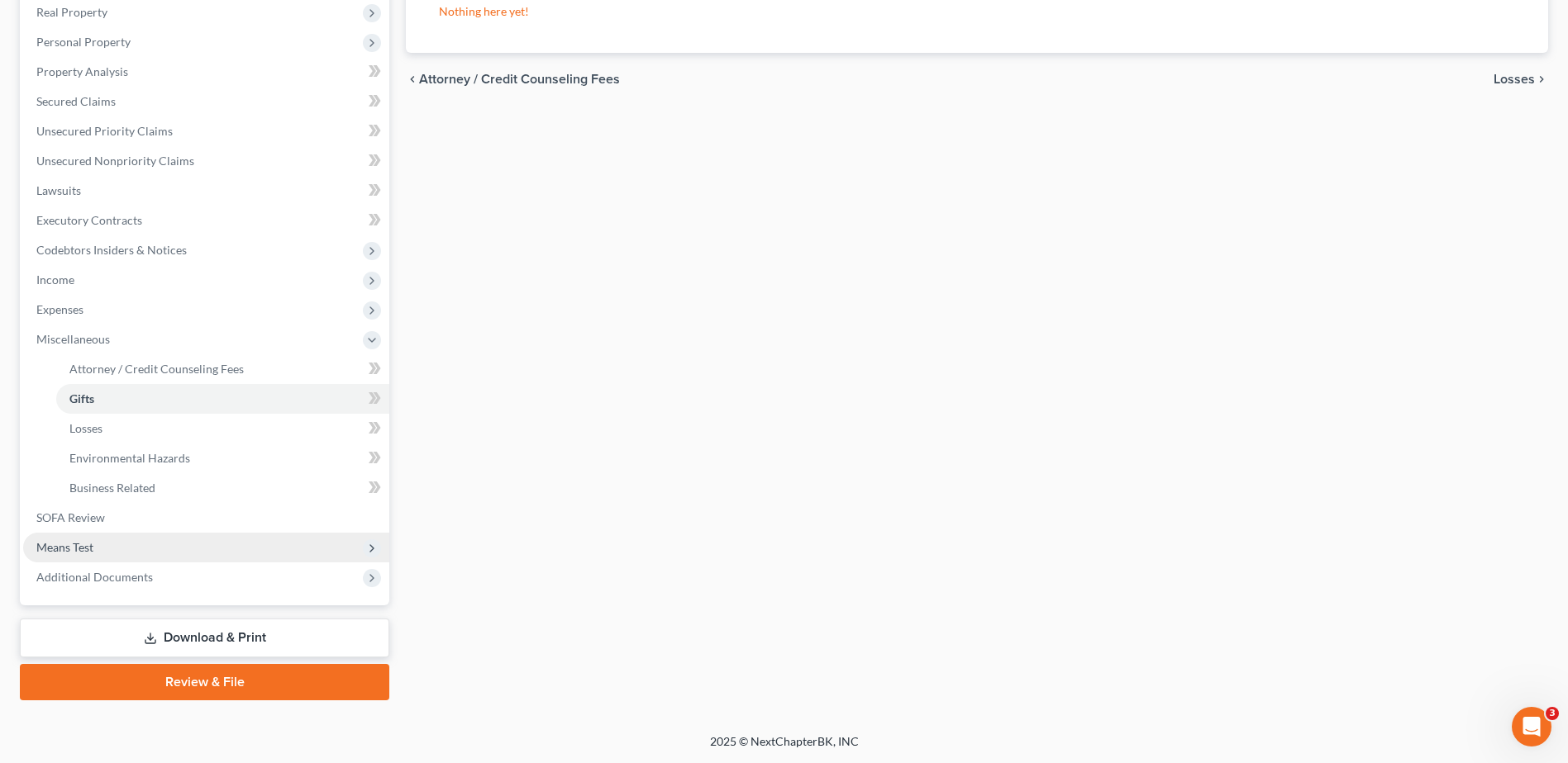
scroll to position [644, 0]
drag, startPoint x: 89, startPoint y: 466, endPoint x: 297, endPoint y: 495, distance: 210.0
click at [89, 540] on span "Means Test" at bounding box center [64, 547] width 57 height 14
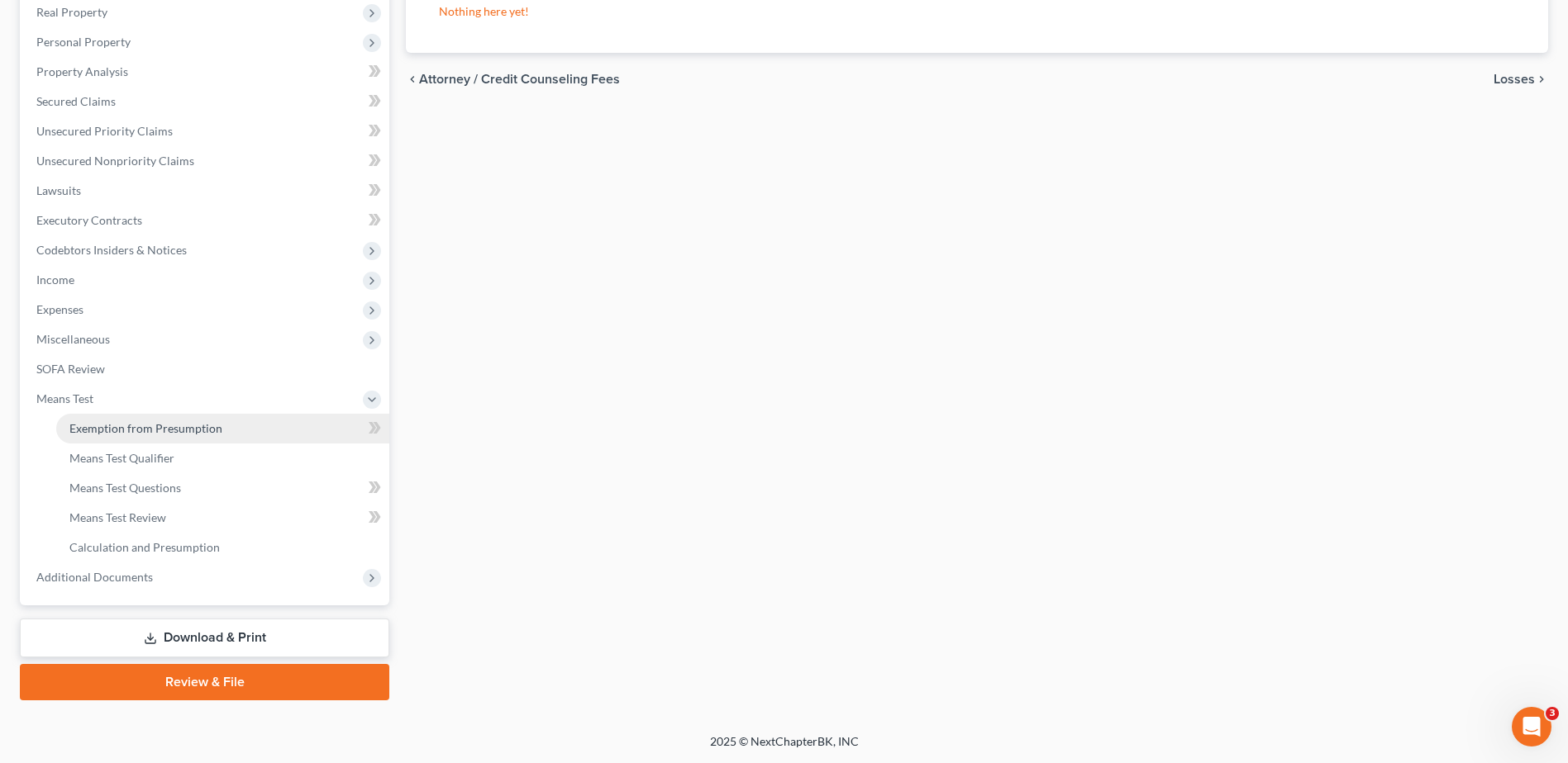
click at [204, 422] on span "Exemption from Presumption" at bounding box center [146, 428] width 153 height 14
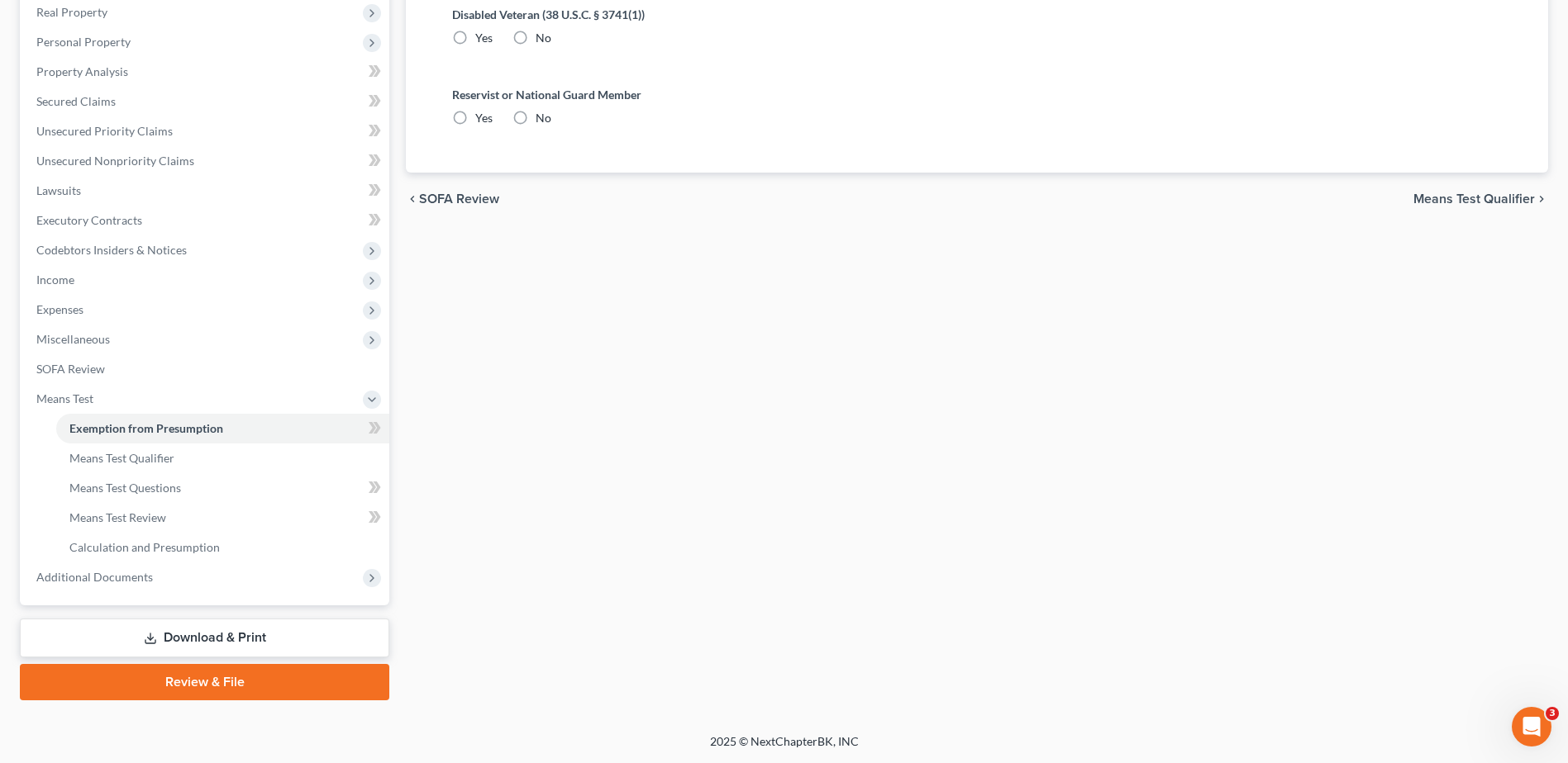
radio input "true"
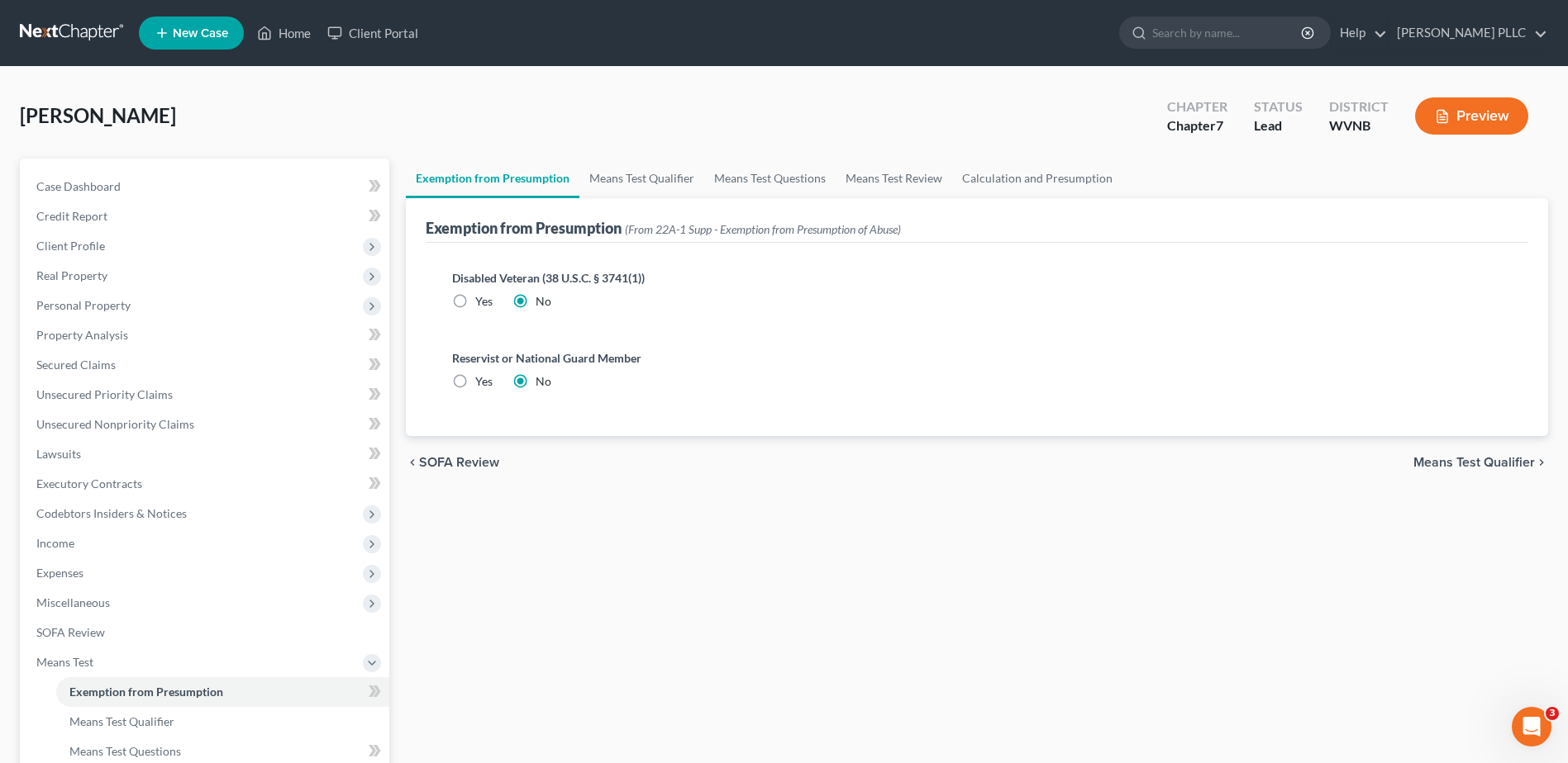
click at [1414, 469] on span "Means Test Qualifier" at bounding box center [1475, 463] width 121 height 13
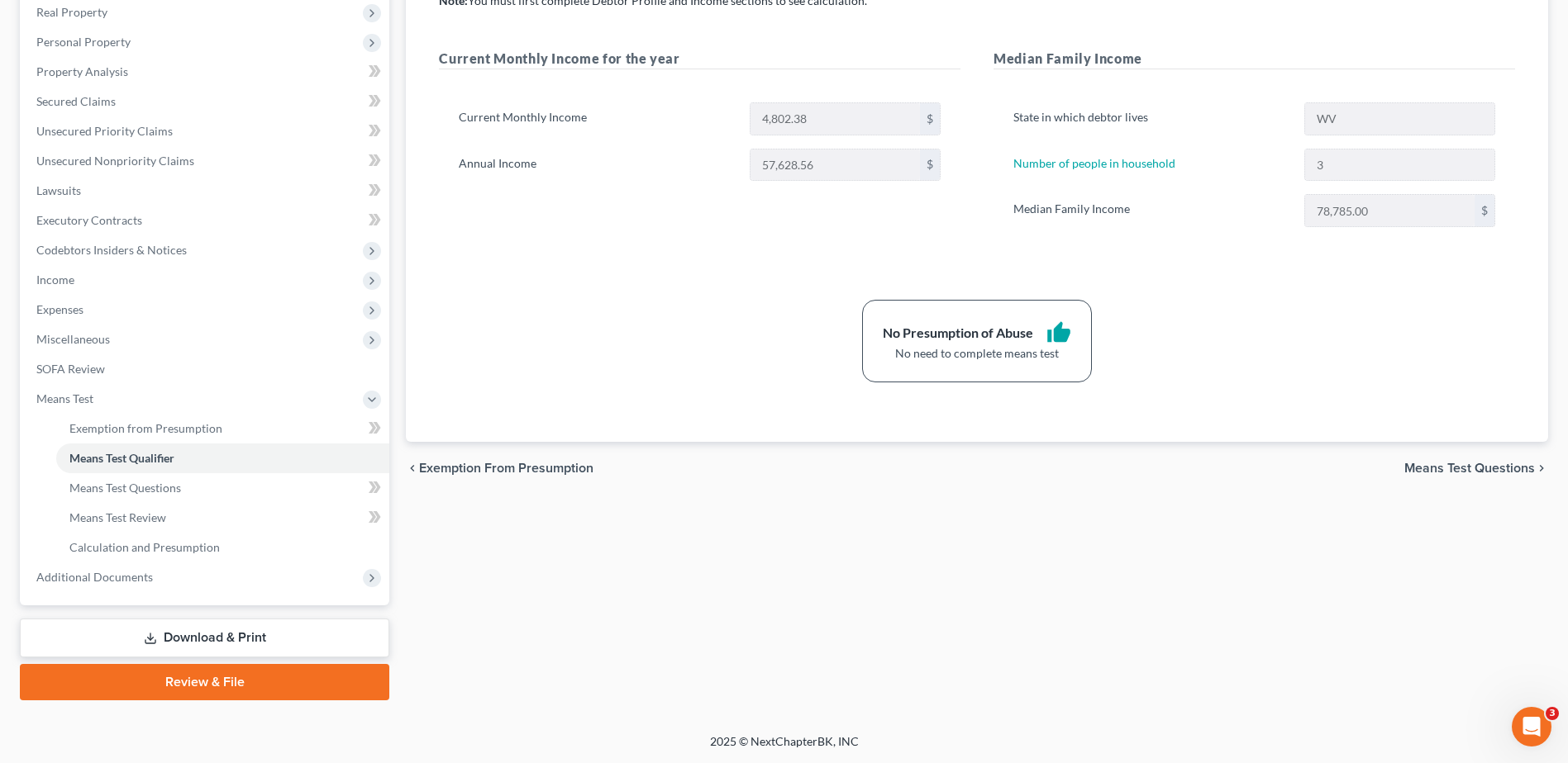
scroll to position [578, 0]
click at [1408, 462] on span "Means Test Questions" at bounding box center [1470, 468] width 131 height 13
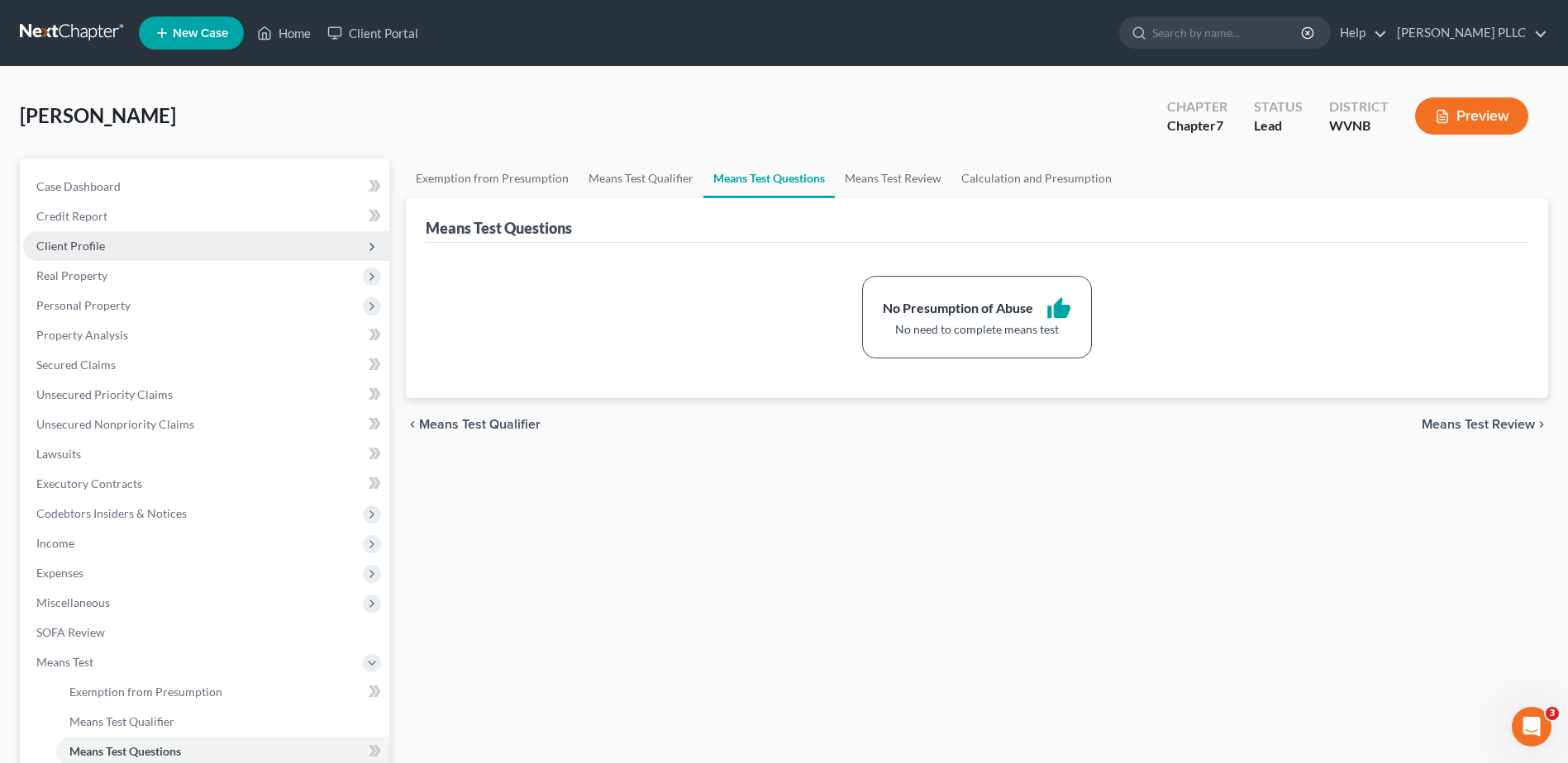
click at [54, 253] on span "Client Profile" at bounding box center [71, 245] width 69 height 14
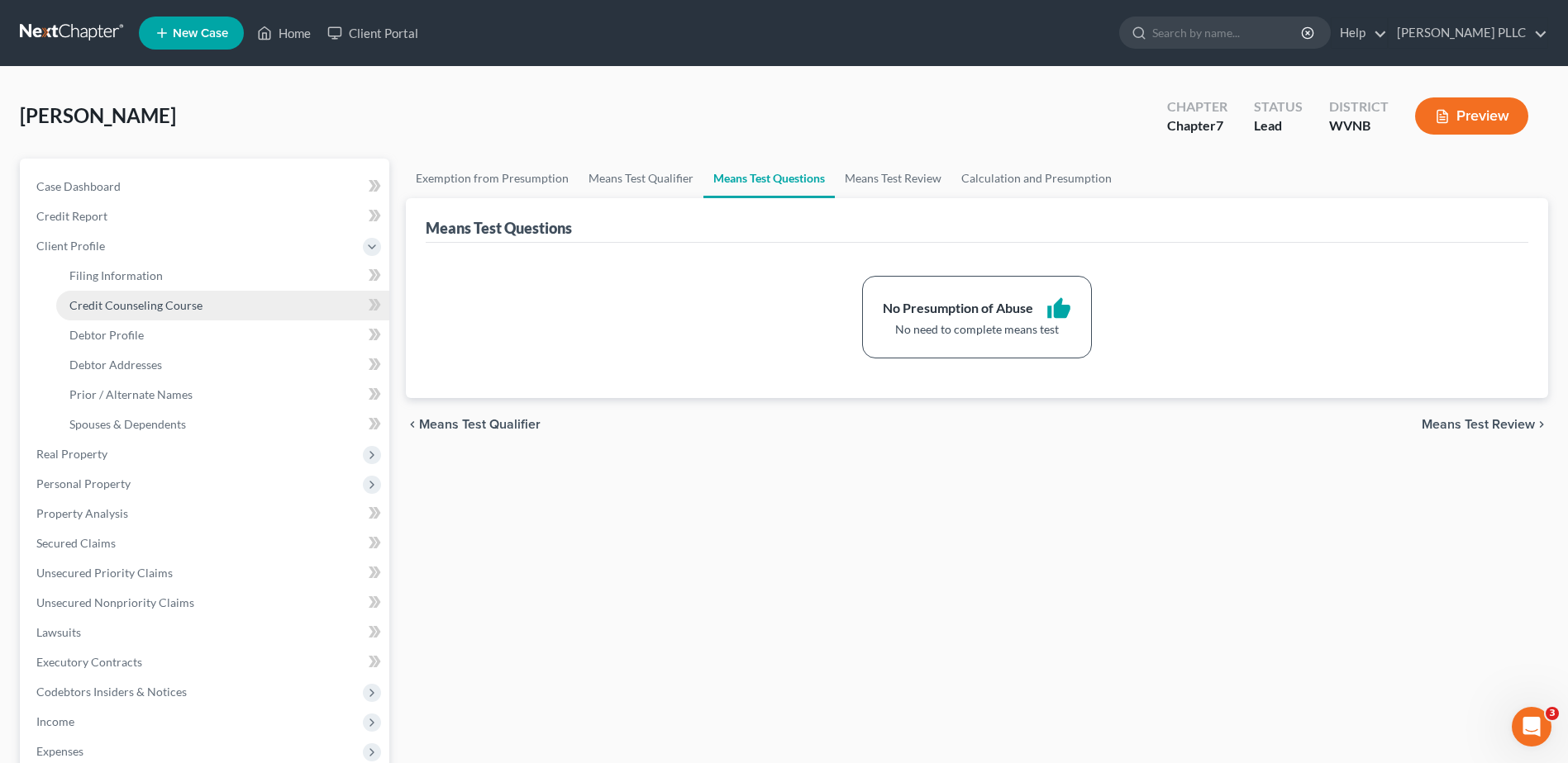
click at [161, 312] on span "Credit Counseling Course" at bounding box center [135, 305] width 133 height 14
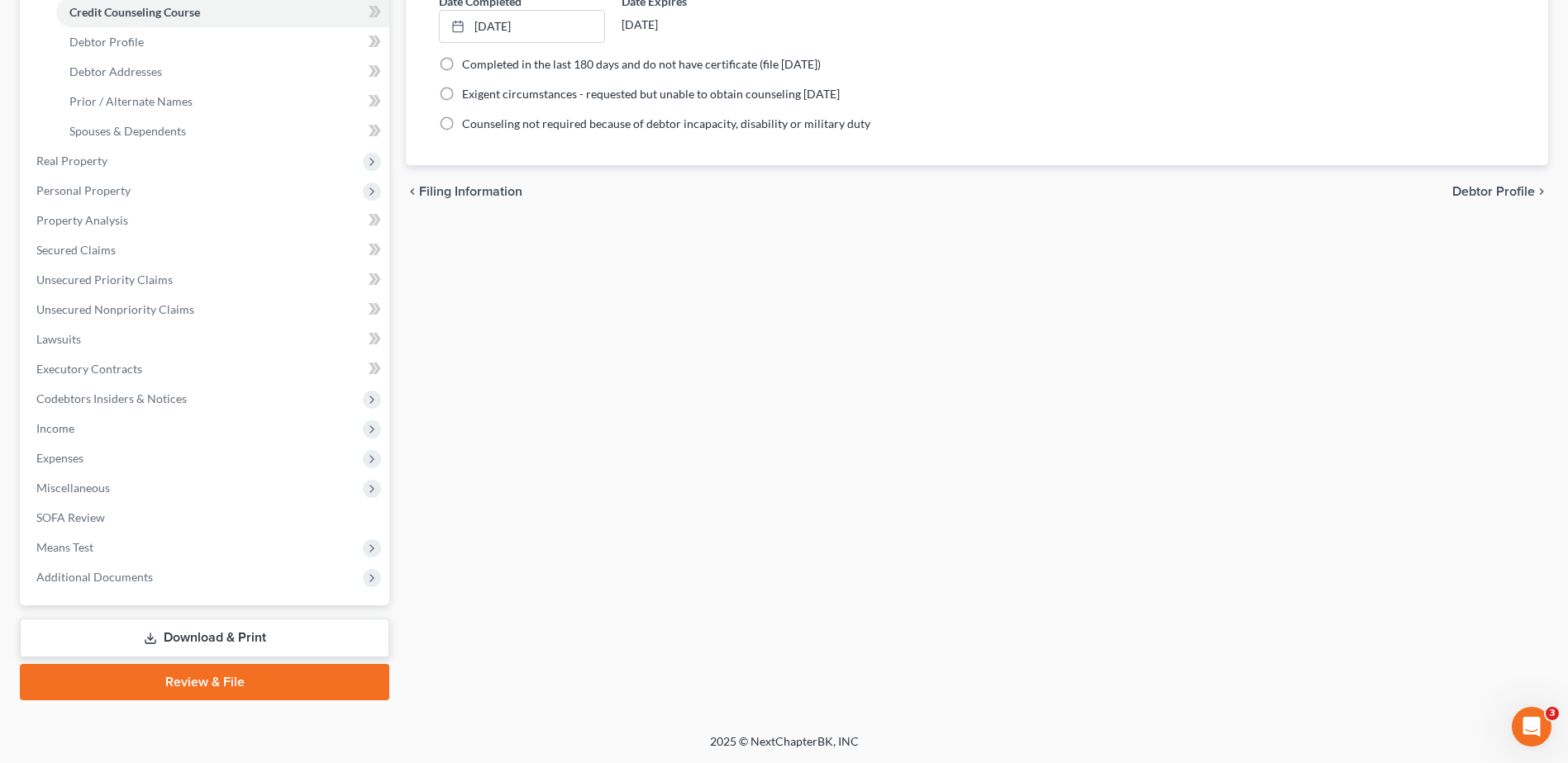
scroll to position [684, 0]
click at [231, 618] on link "Download & Print" at bounding box center [204, 638] width 370 height 39
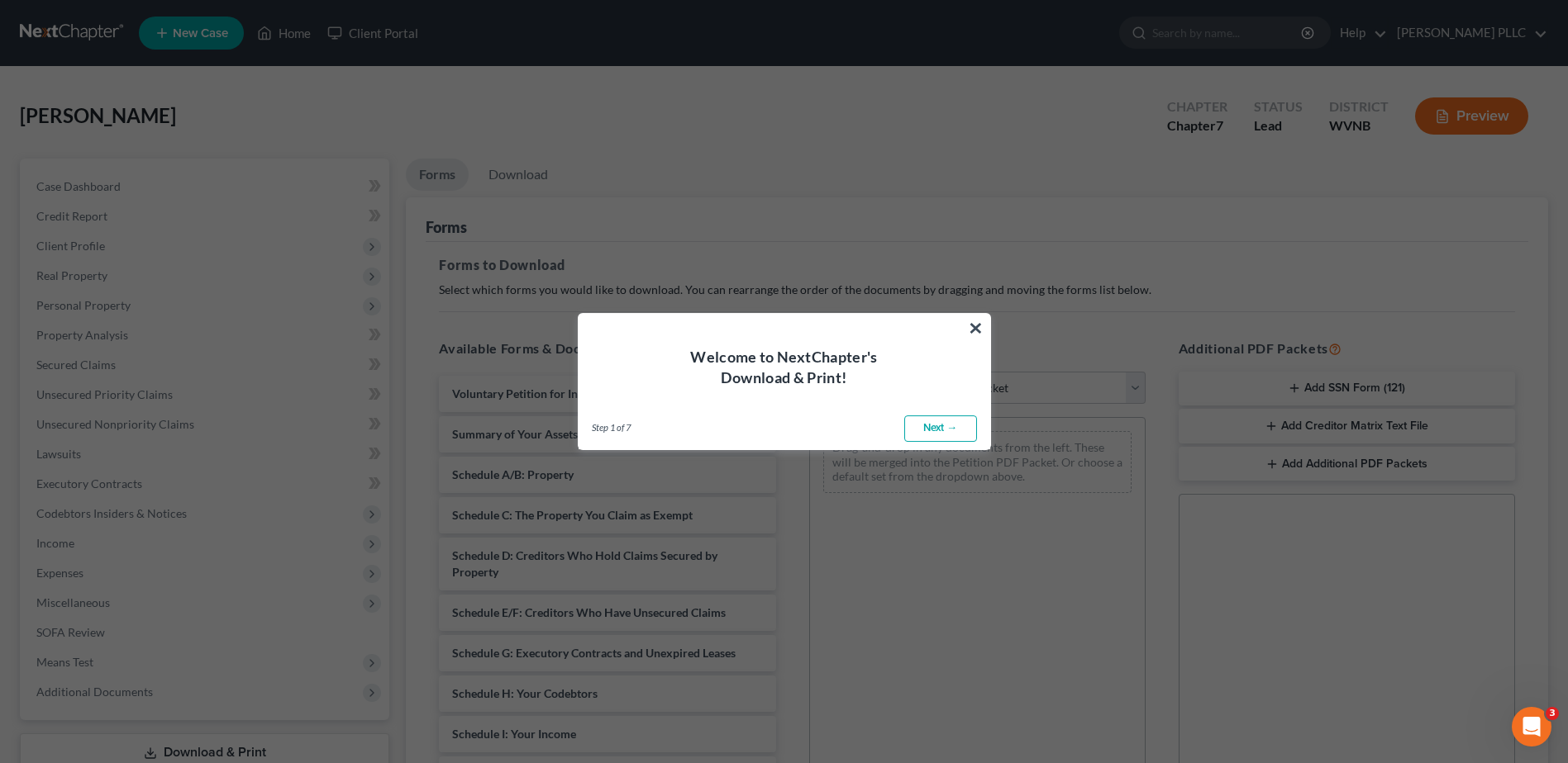
click at [943, 442] on link "Next →" at bounding box center [941, 429] width 73 height 26
select select "0"
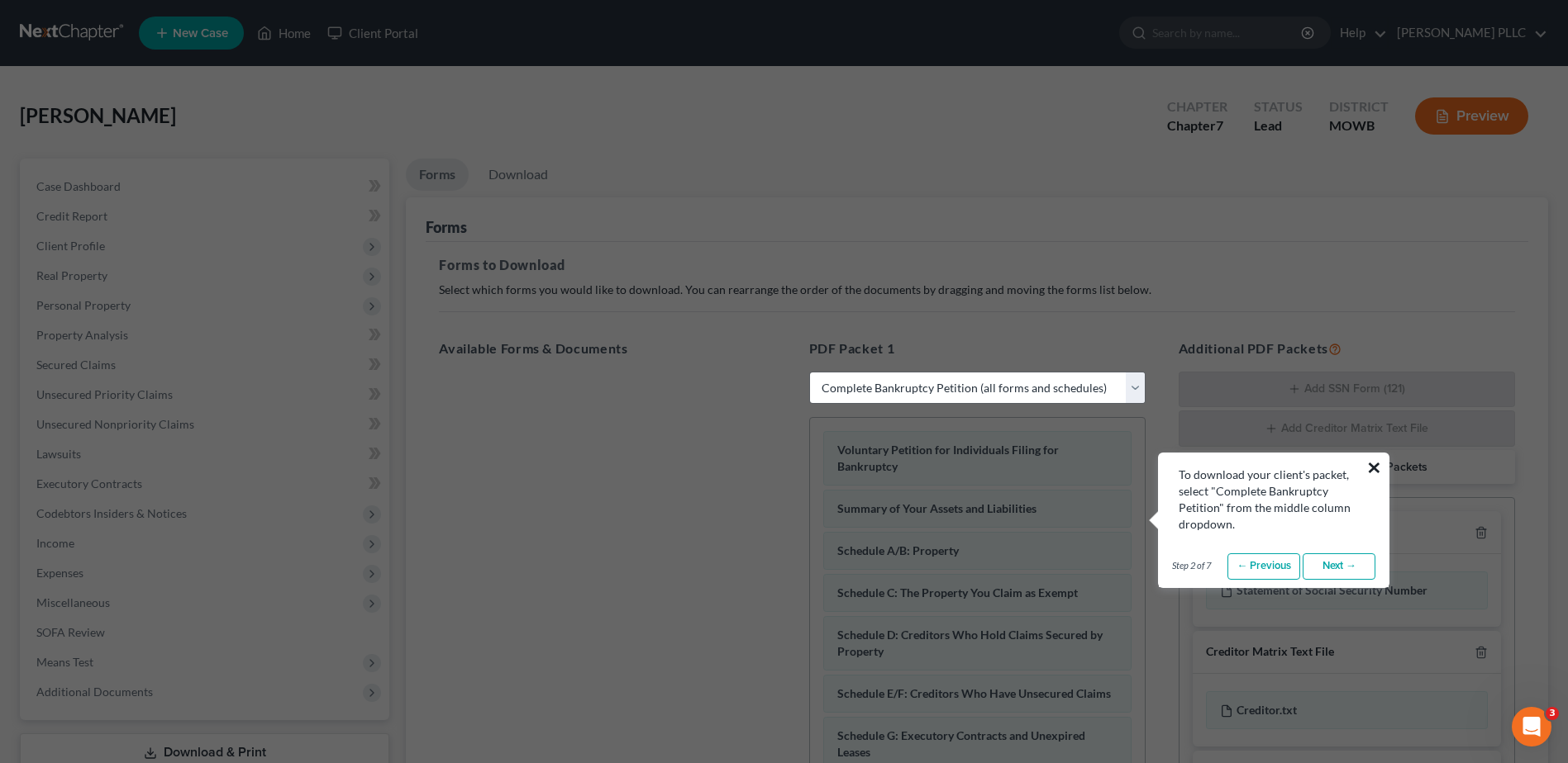
click at [1366, 470] on button "×" at bounding box center [1374, 467] width 16 height 26
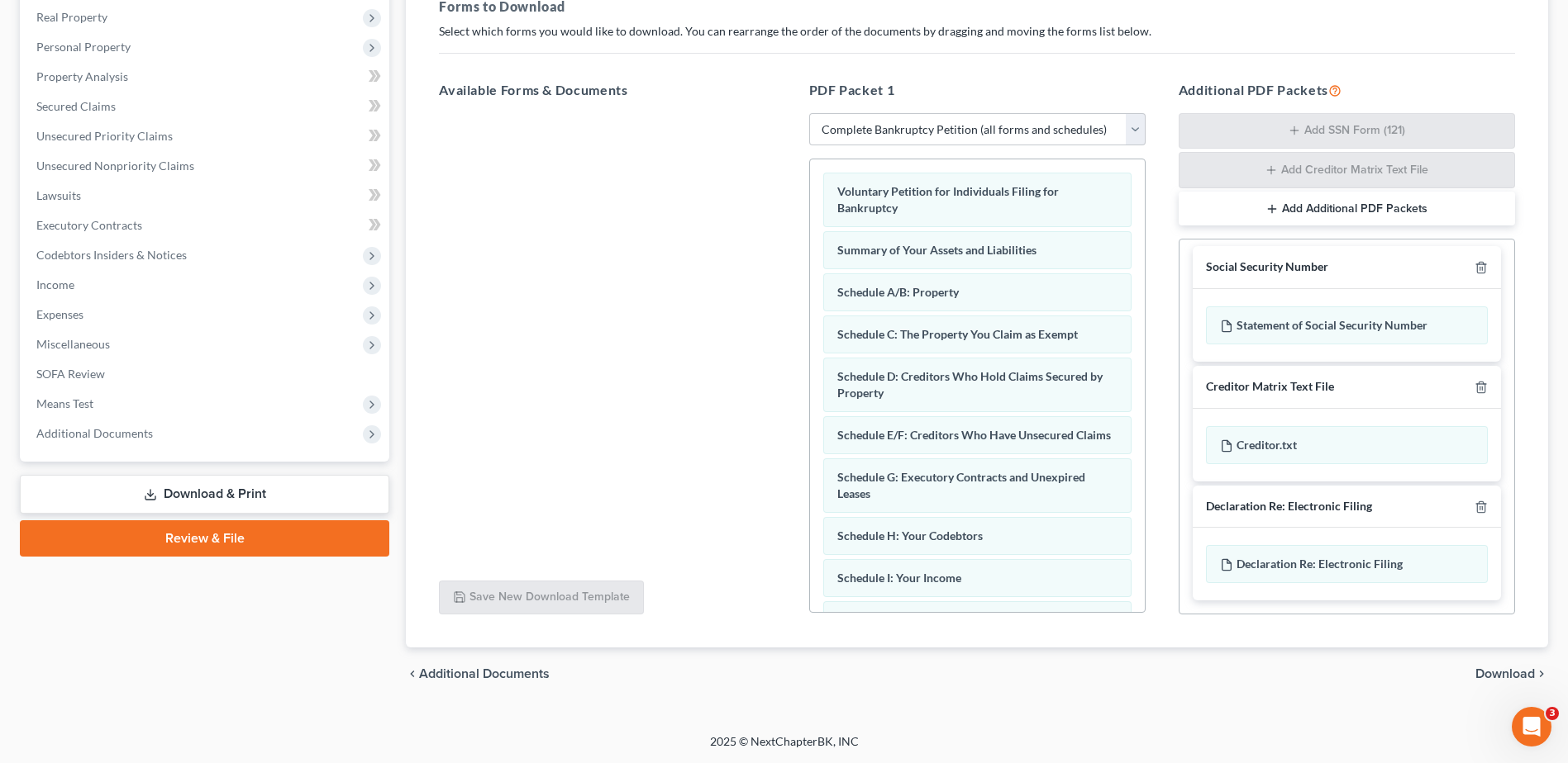
scroll to position [491, 0]
click at [1503, 668] on span "Download" at bounding box center [1505, 674] width 60 height 13
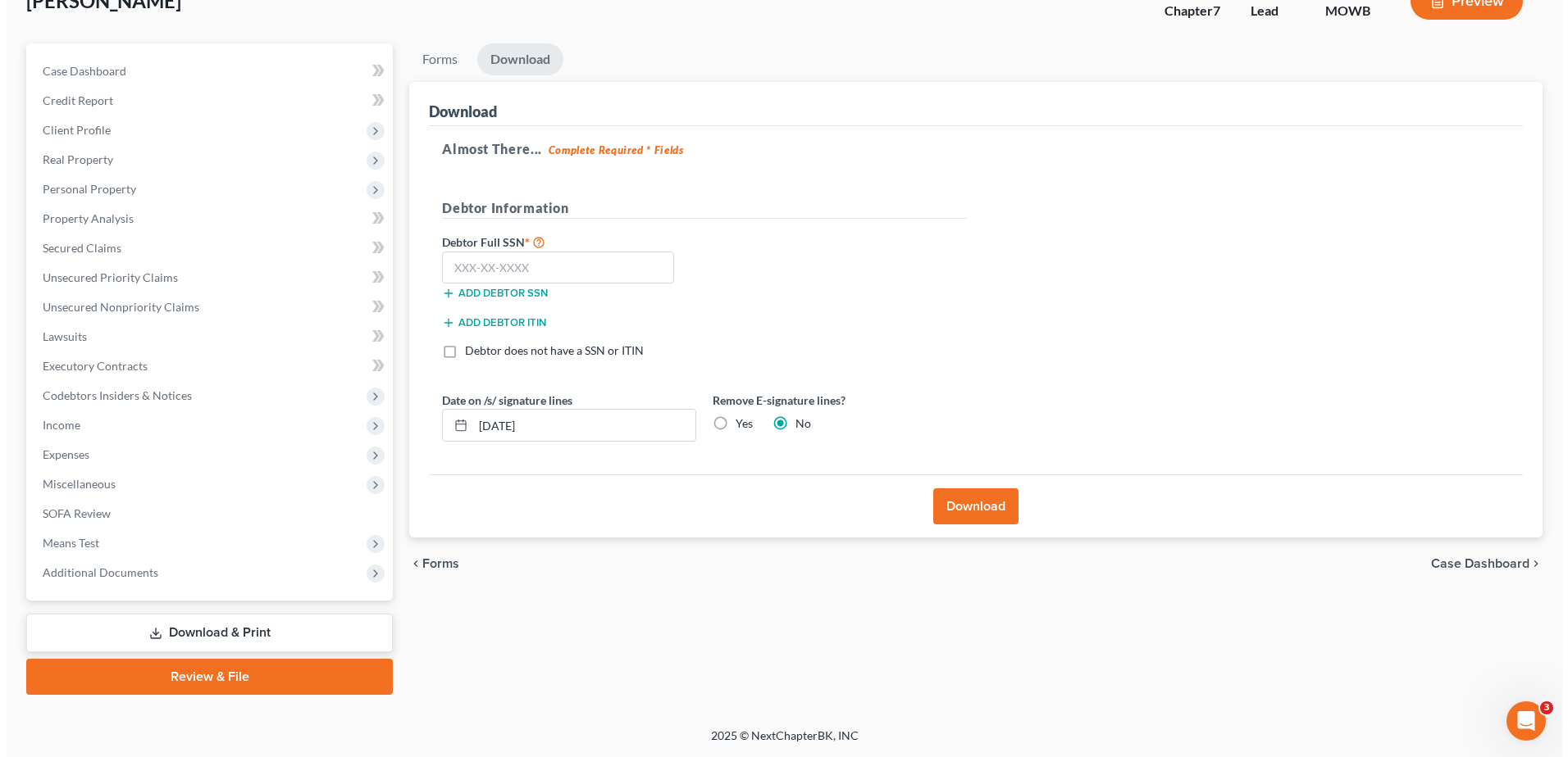
scroll to position [435, 0]
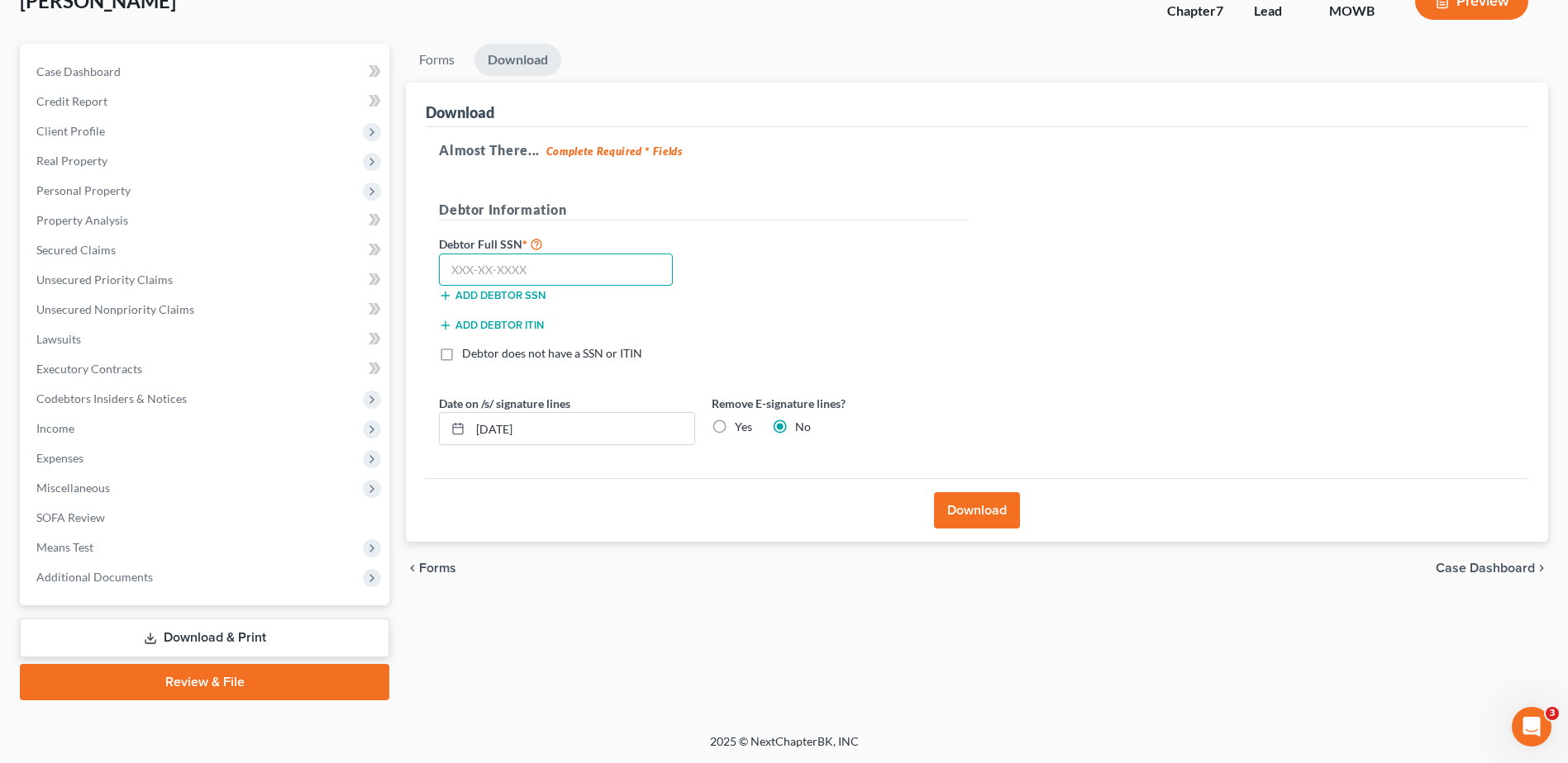
click at [555, 254] on input "text" at bounding box center [555, 270] width 234 height 33
type input "233-27-7908"
click at [532, 413] on input "08/18/2025" at bounding box center [582, 429] width 224 height 32
type input "08/29/2025"
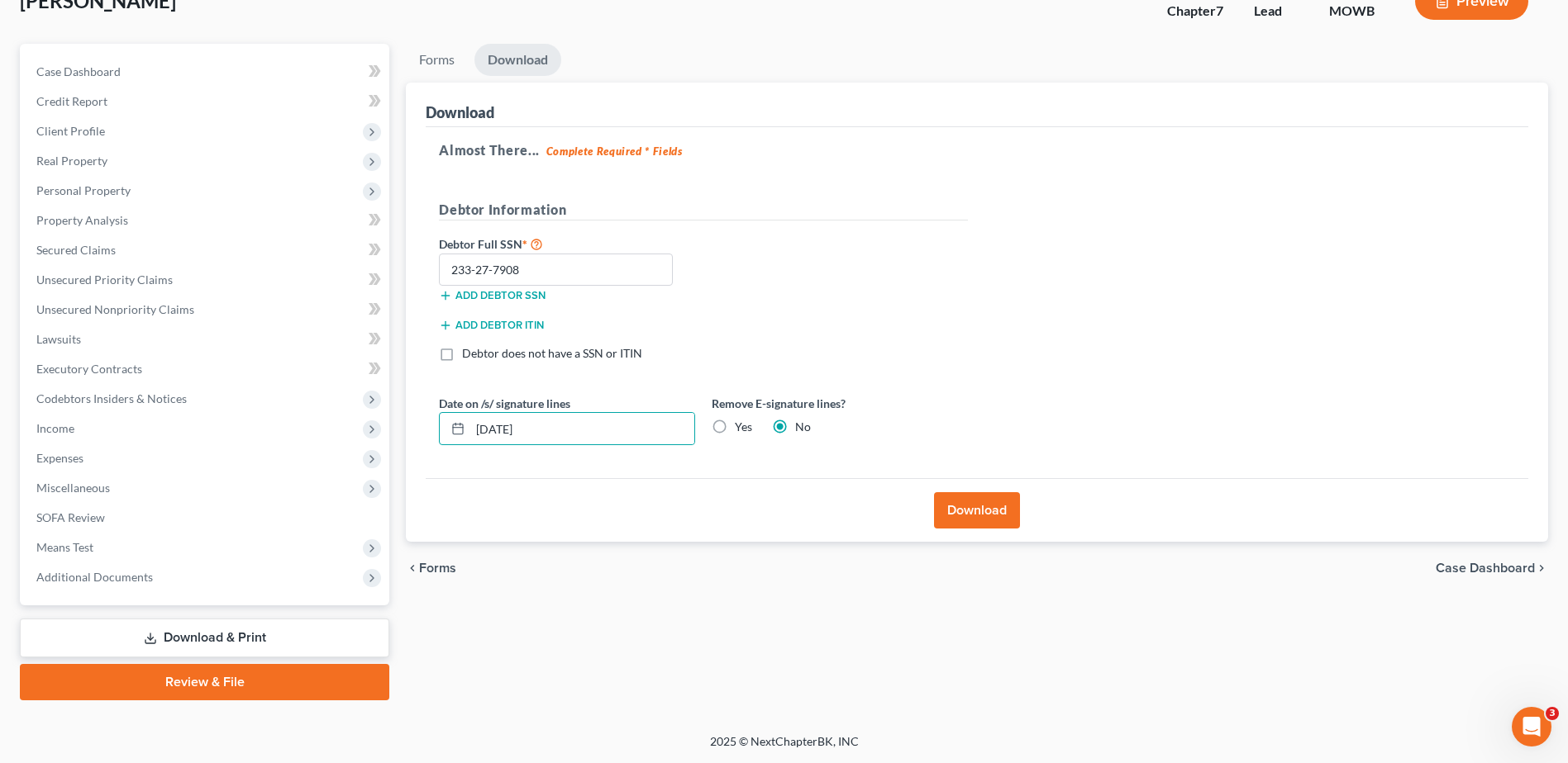
click at [973, 492] on button "Download" at bounding box center [977, 510] width 86 height 36
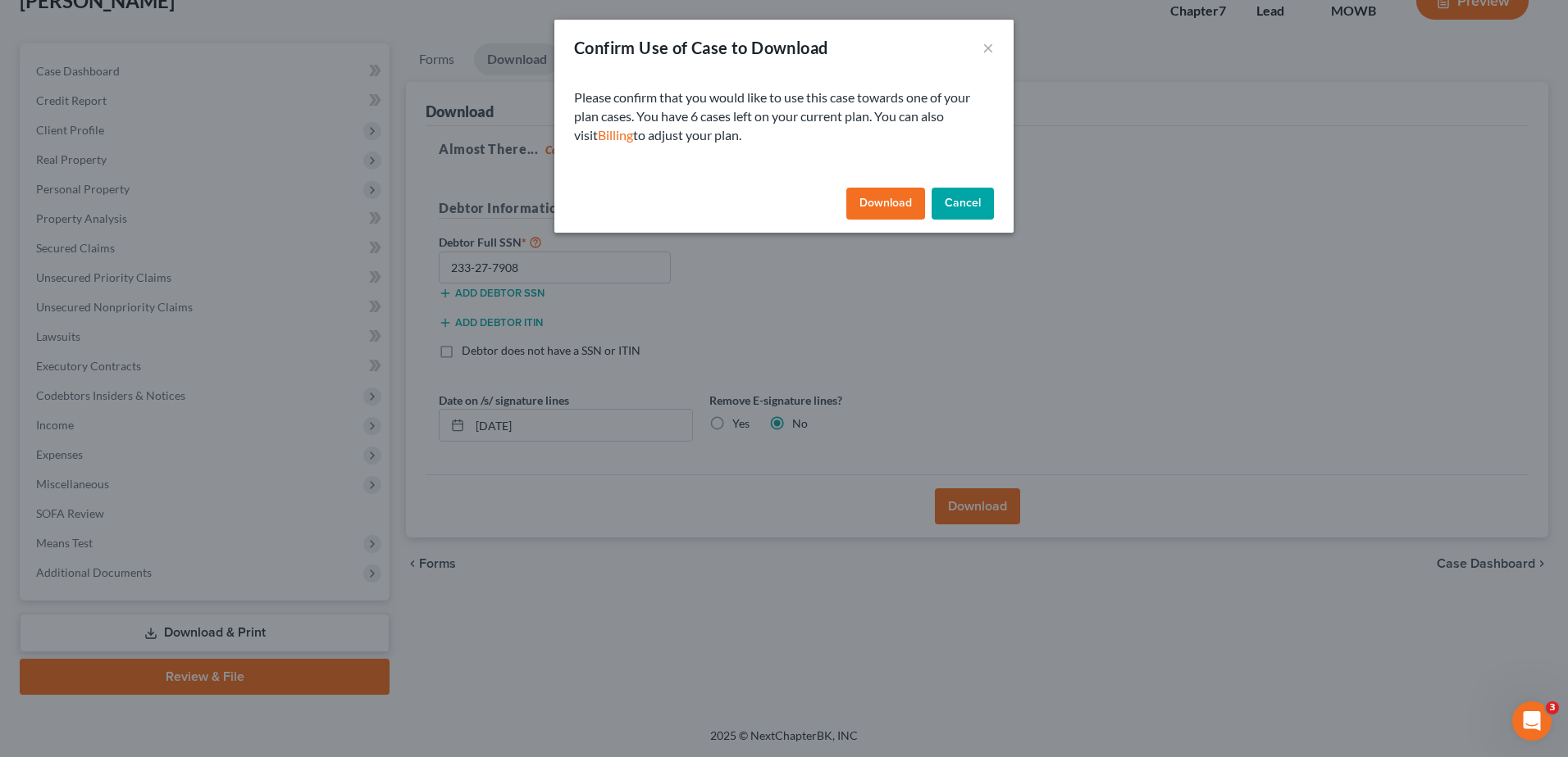
click at [925, 220] on button "Download" at bounding box center [885, 204] width 79 height 32
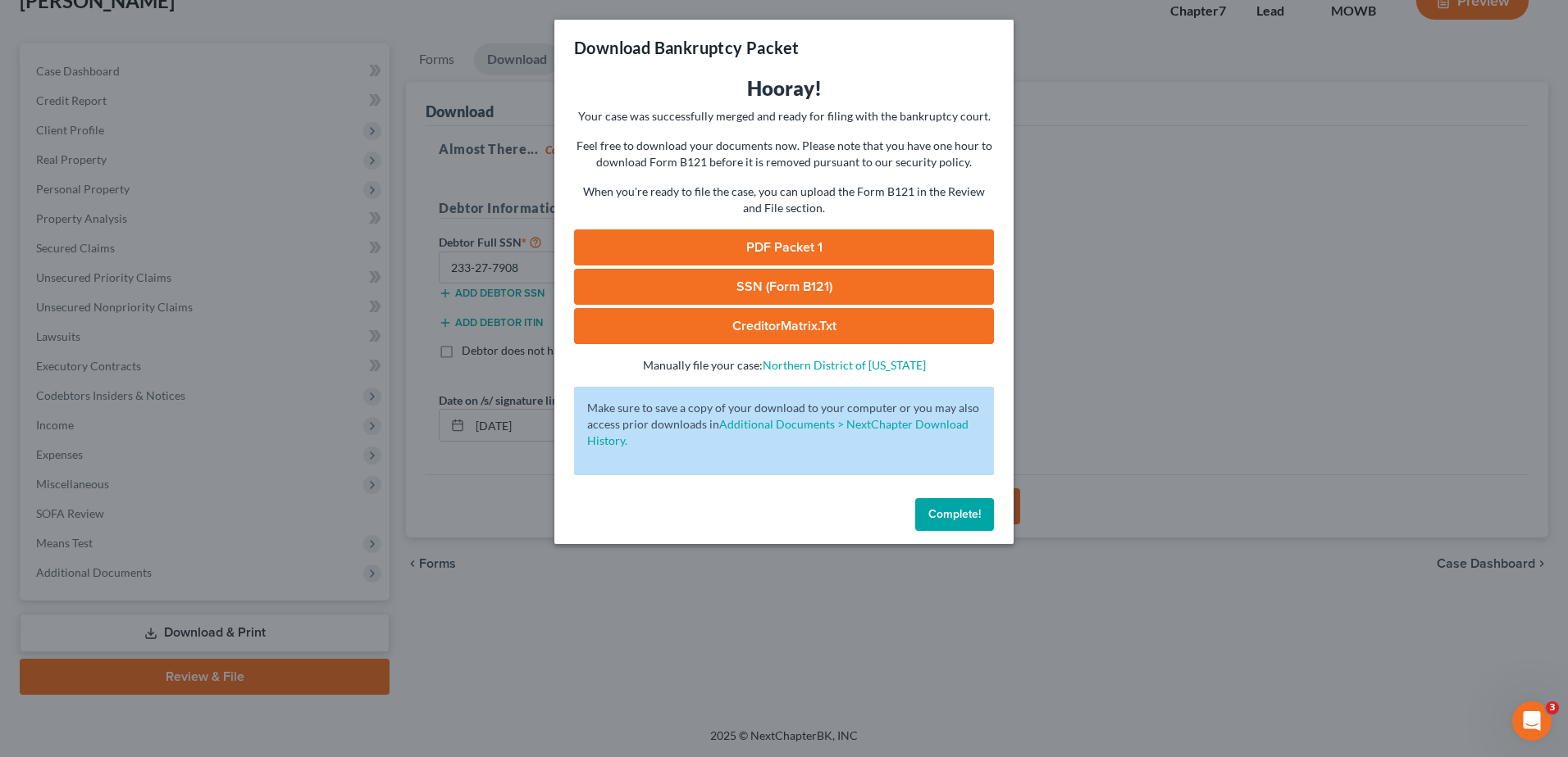
click at [748, 305] on link "SSN (Form B121)" at bounding box center [784, 287] width 420 height 36
click at [767, 266] on link "PDF Packet 1" at bounding box center [784, 247] width 420 height 36
